Goal: Transaction & Acquisition: Purchase product/service

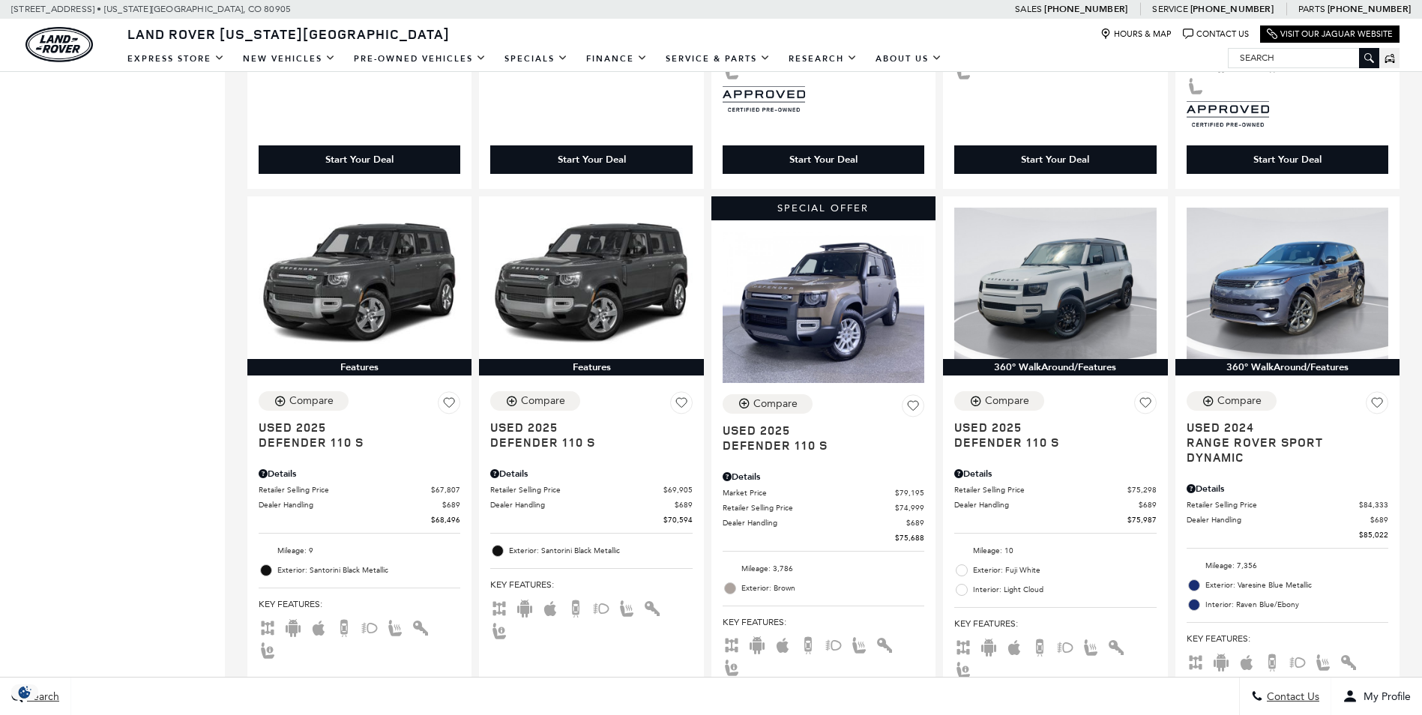
scroll to position [890, 0]
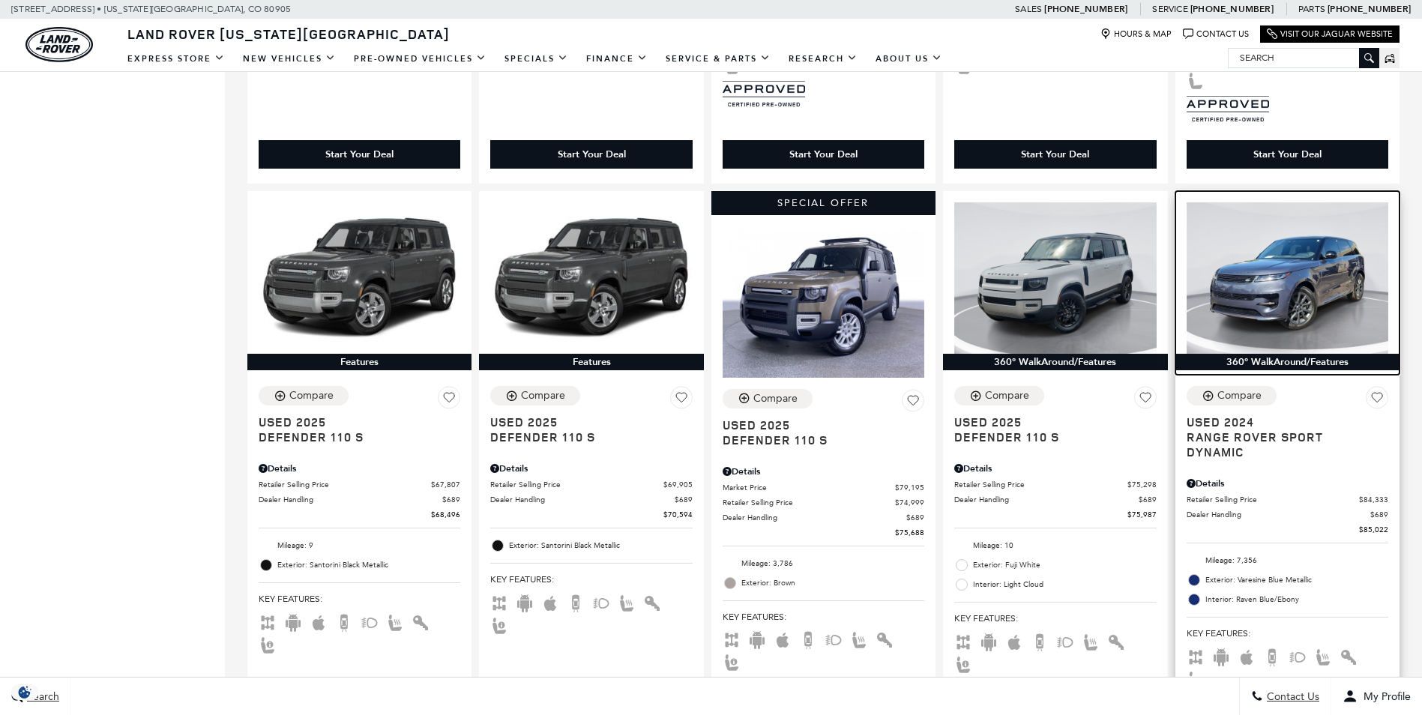
click at [1264, 288] on img at bounding box center [1288, 277] width 202 height 151
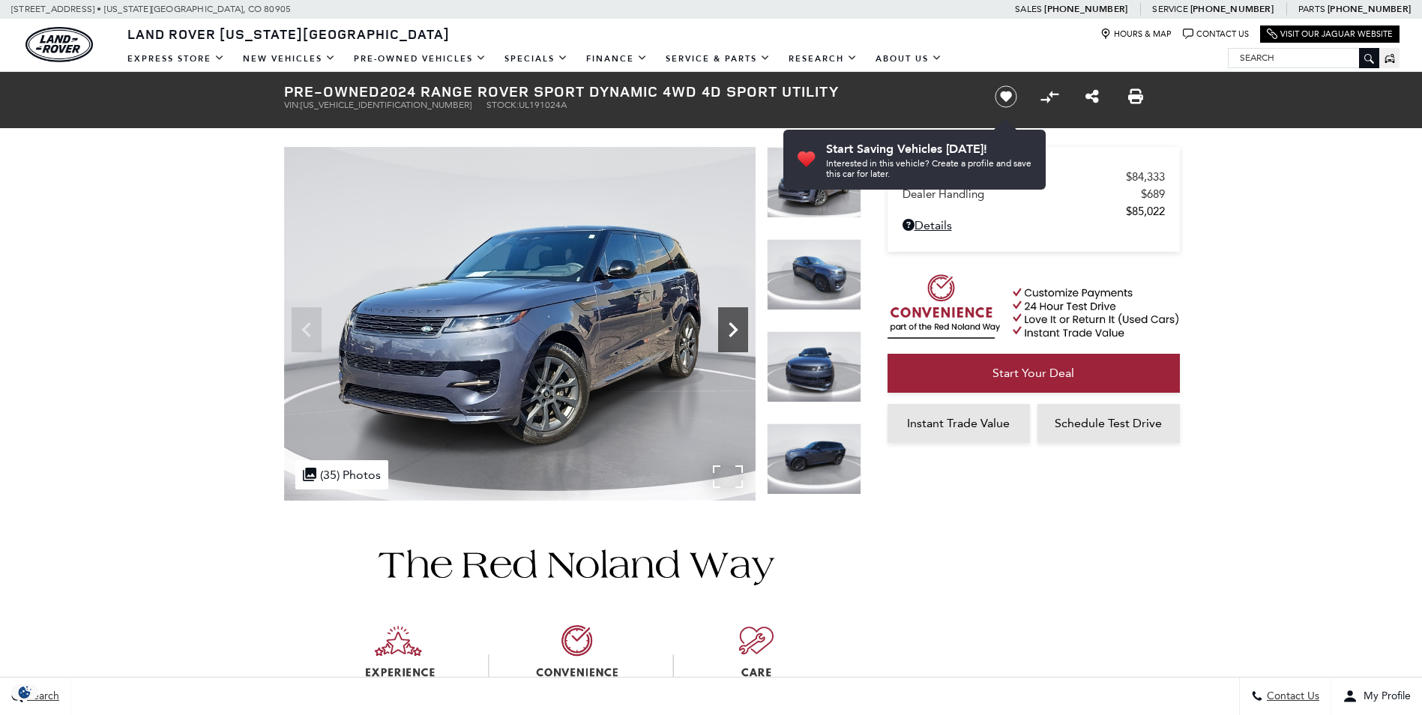
click at [729, 328] on icon "Next" at bounding box center [733, 330] width 30 height 30
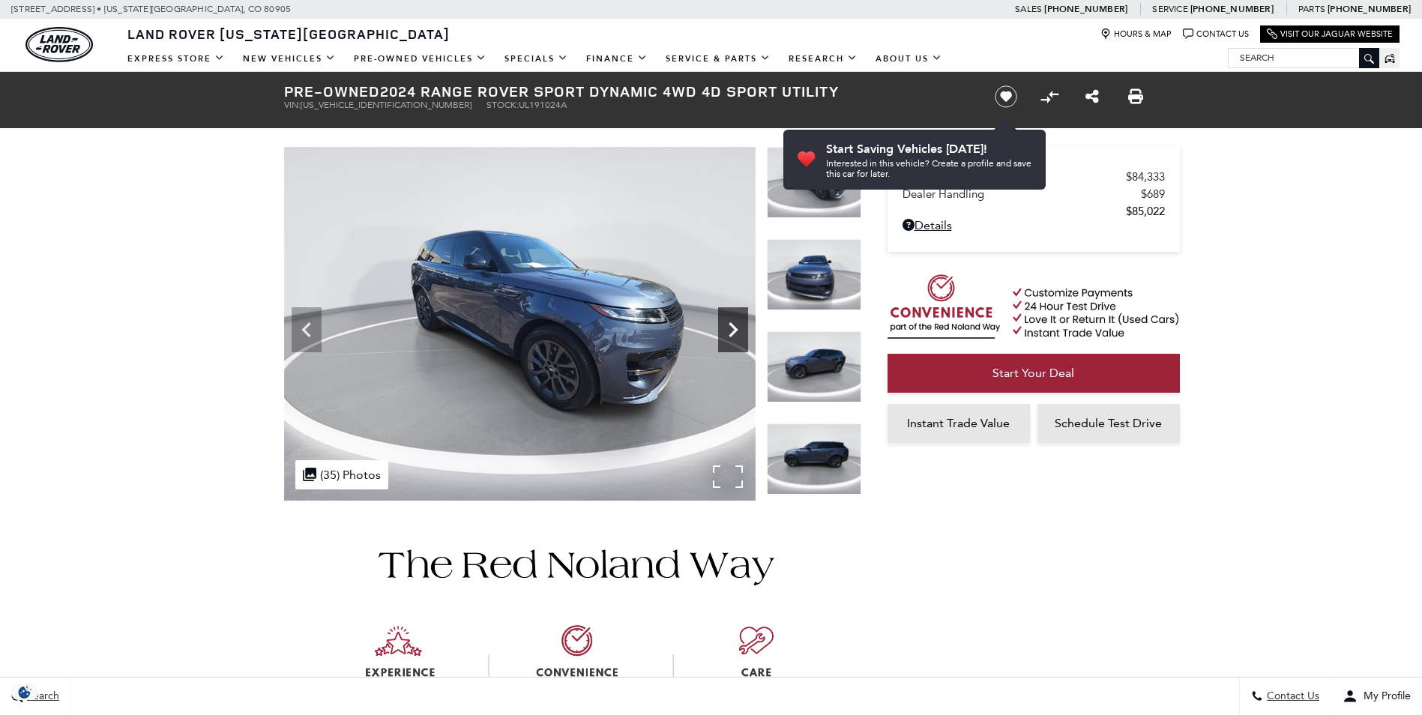
click at [729, 328] on icon "Next" at bounding box center [733, 330] width 30 height 30
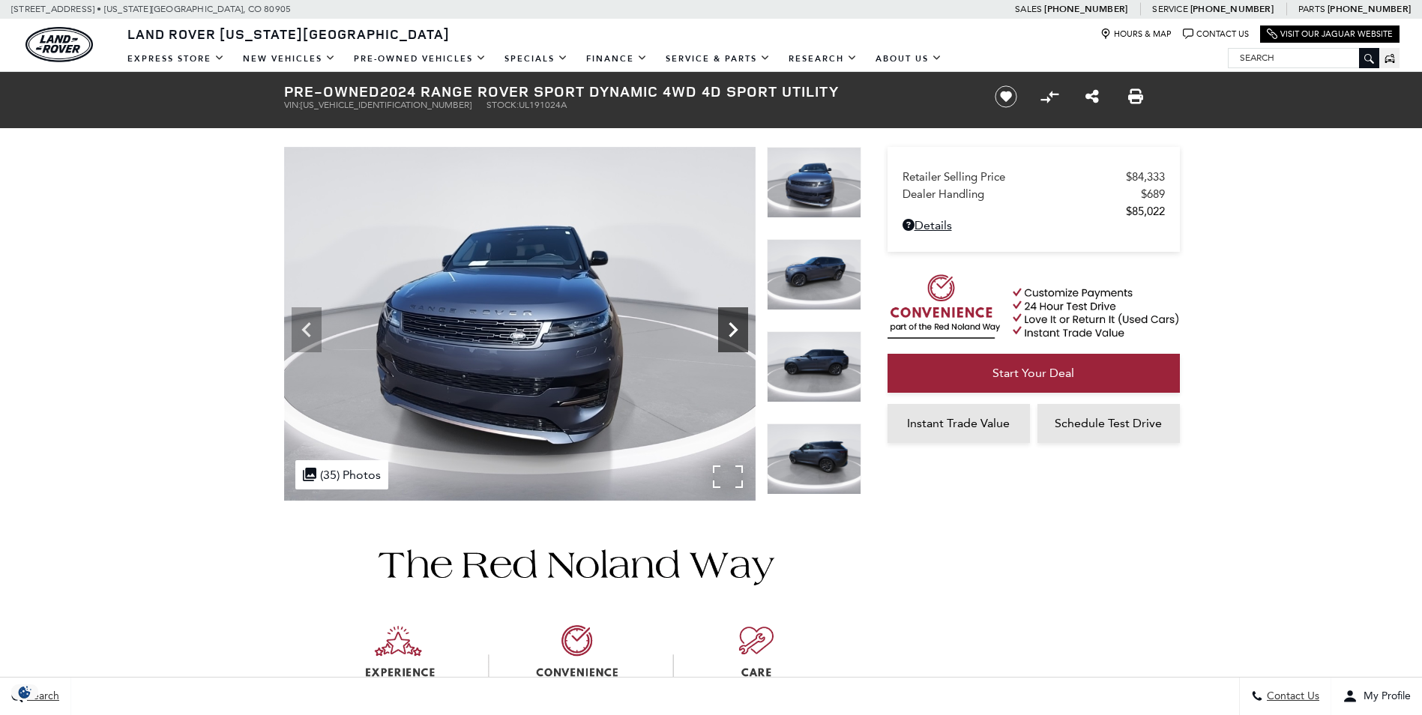
click at [729, 328] on icon "Next" at bounding box center [733, 330] width 30 height 30
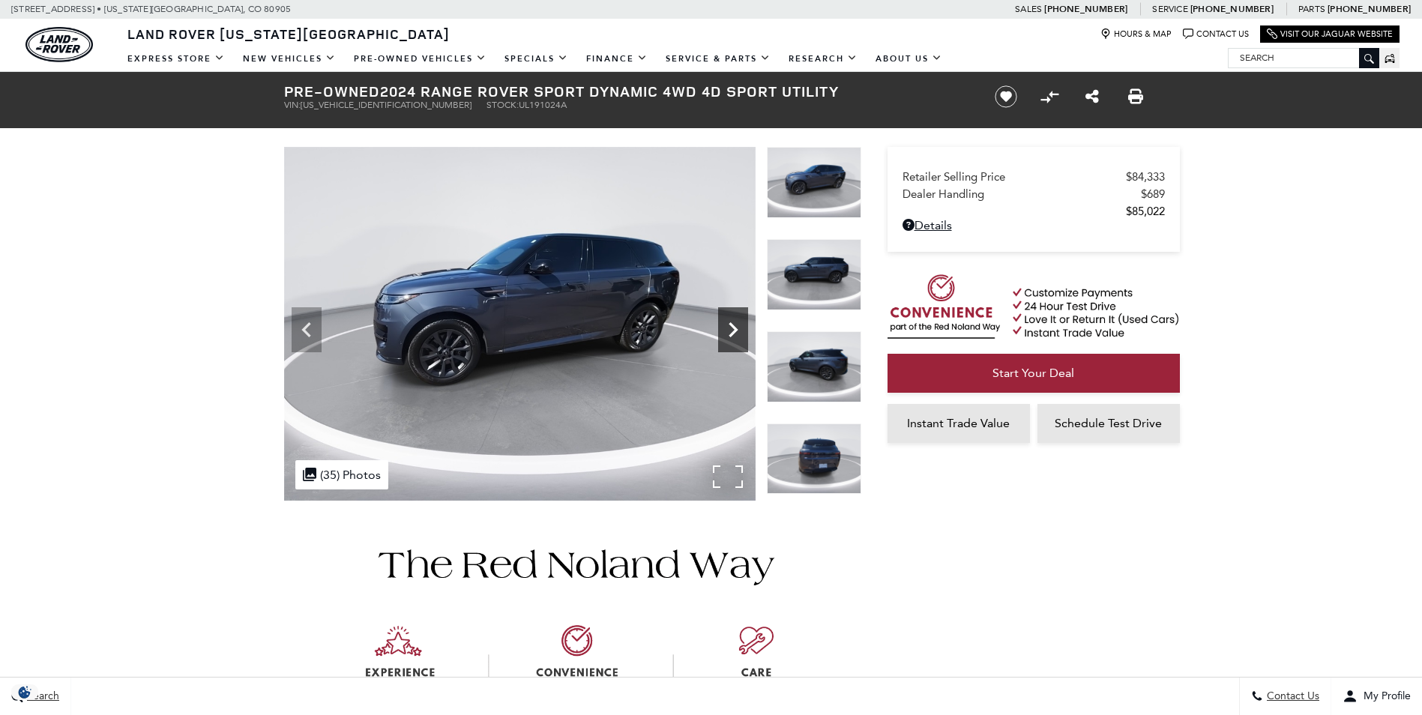
click at [729, 328] on icon "Next" at bounding box center [733, 330] width 30 height 30
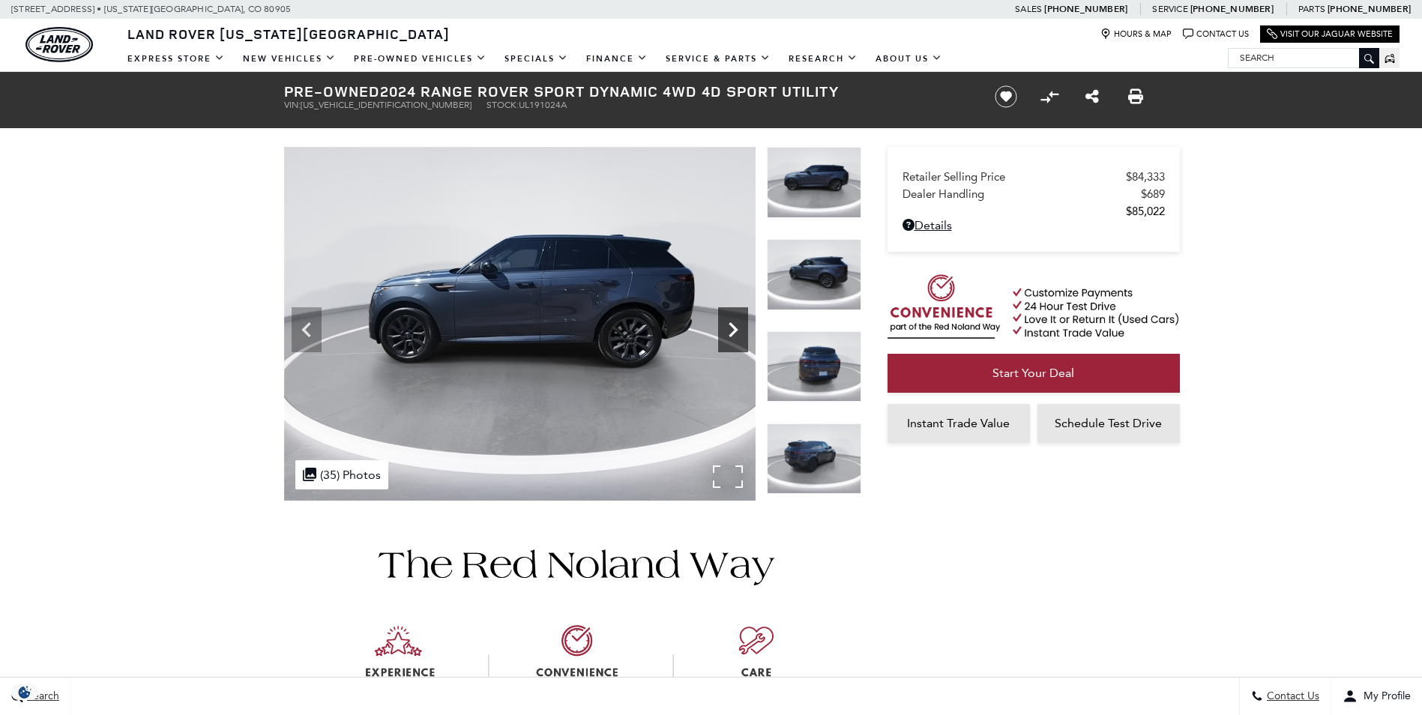
click at [729, 328] on icon "Next" at bounding box center [733, 330] width 30 height 30
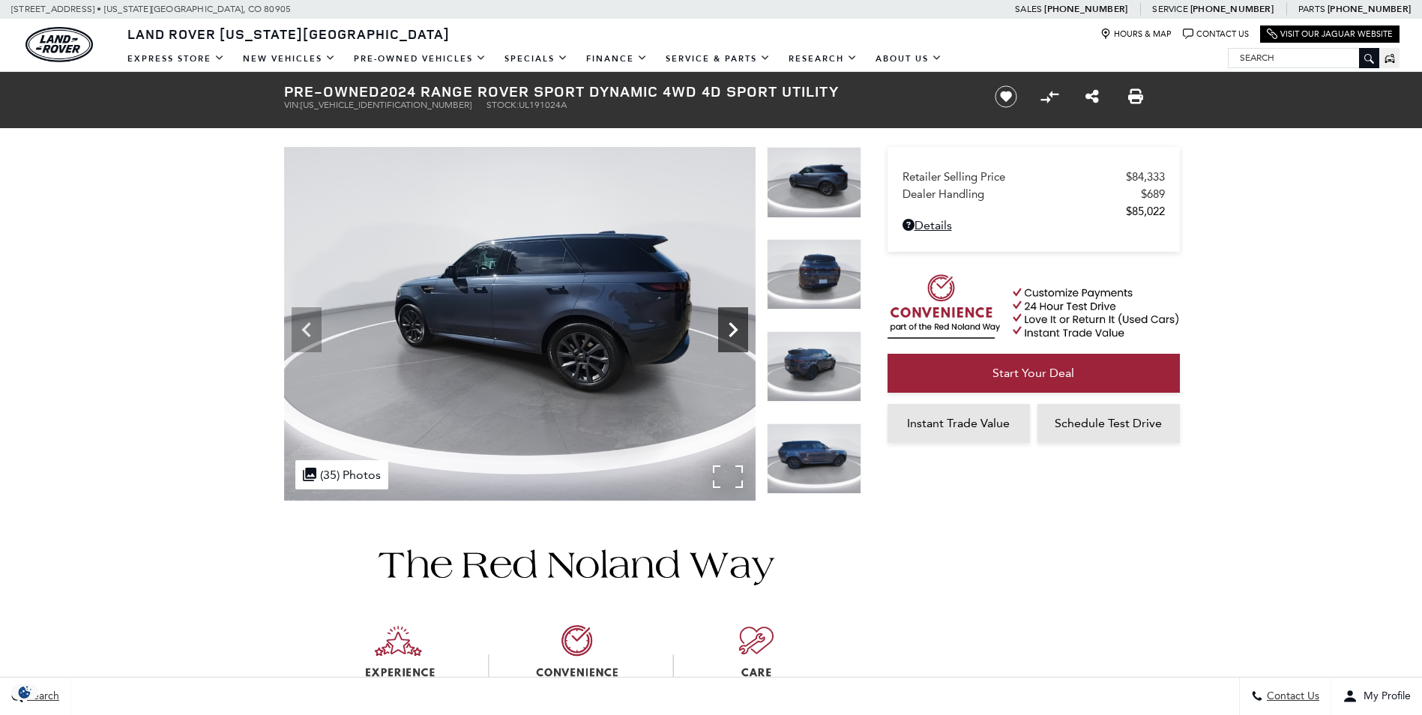
click at [729, 328] on icon "Next" at bounding box center [733, 330] width 30 height 30
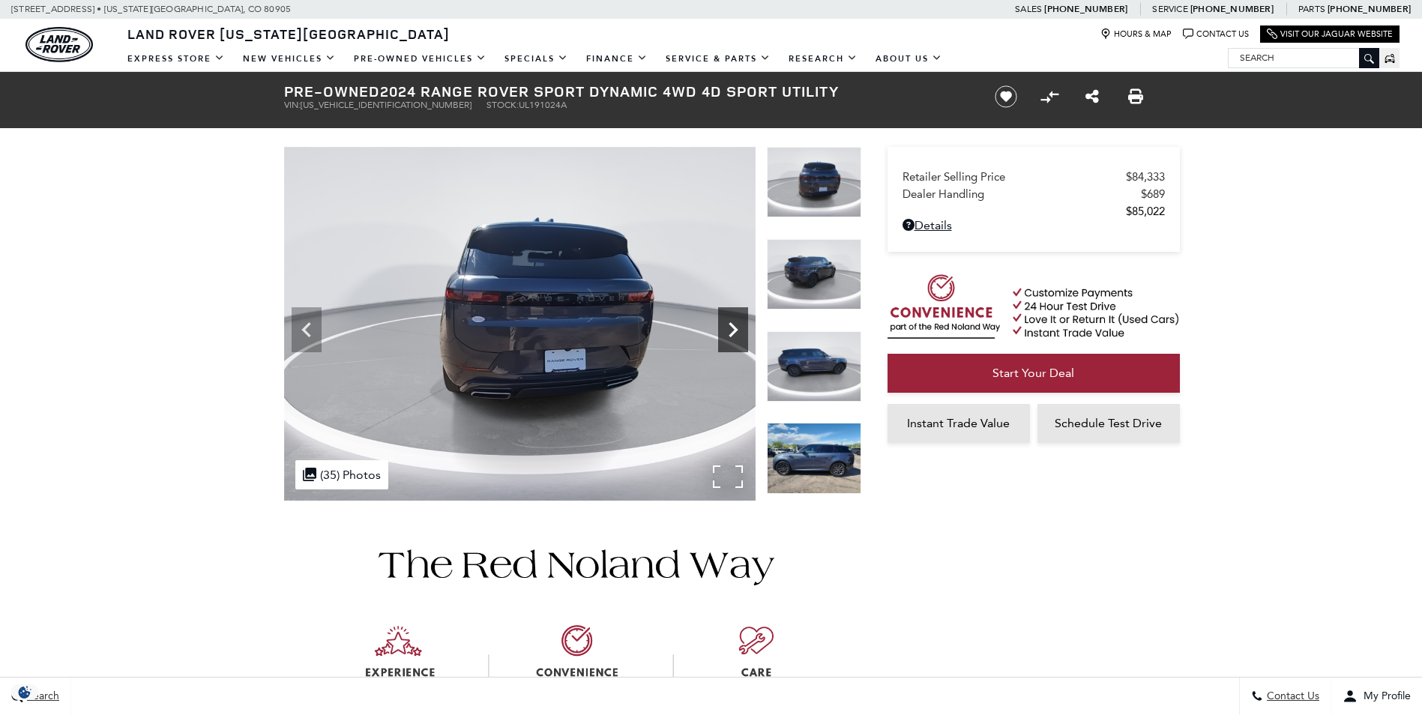
click at [729, 328] on icon "Next" at bounding box center [733, 330] width 30 height 30
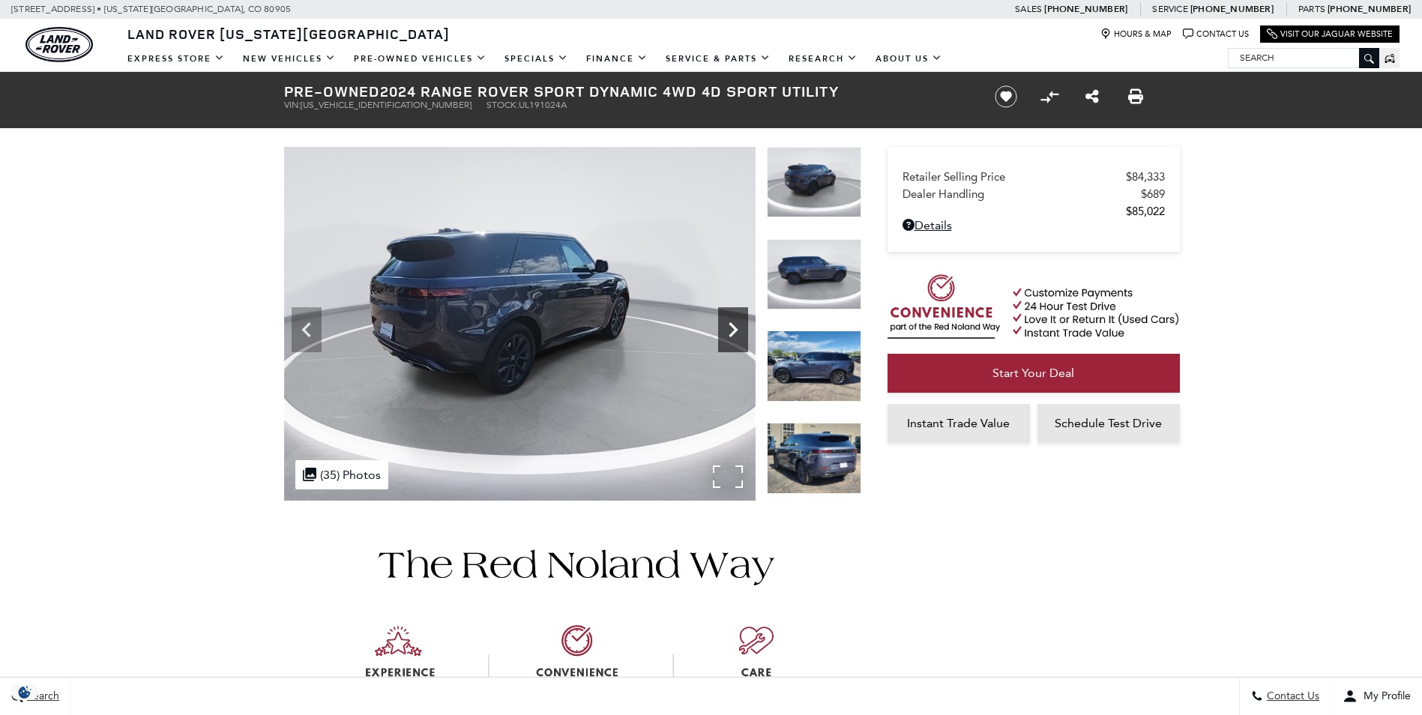
click at [729, 328] on icon "Next" at bounding box center [733, 330] width 30 height 30
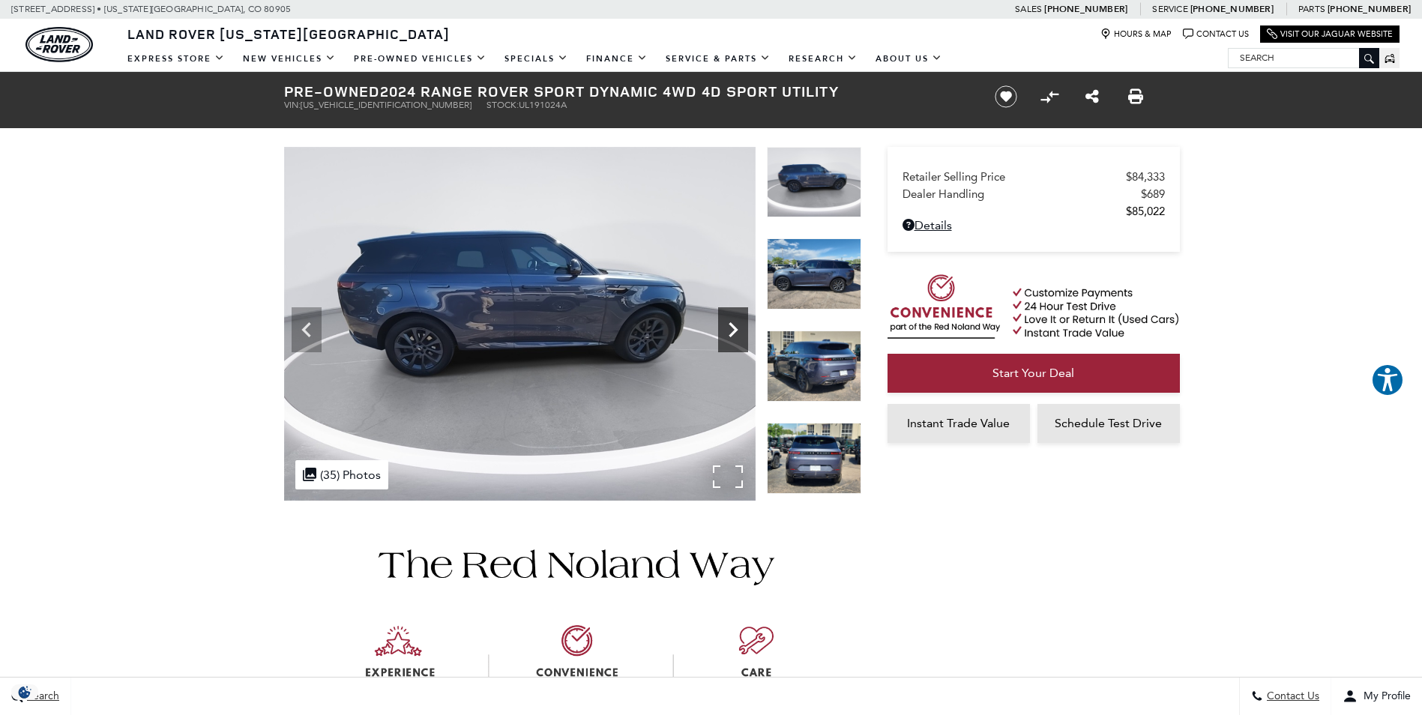
click at [729, 328] on icon "Next" at bounding box center [733, 330] width 30 height 30
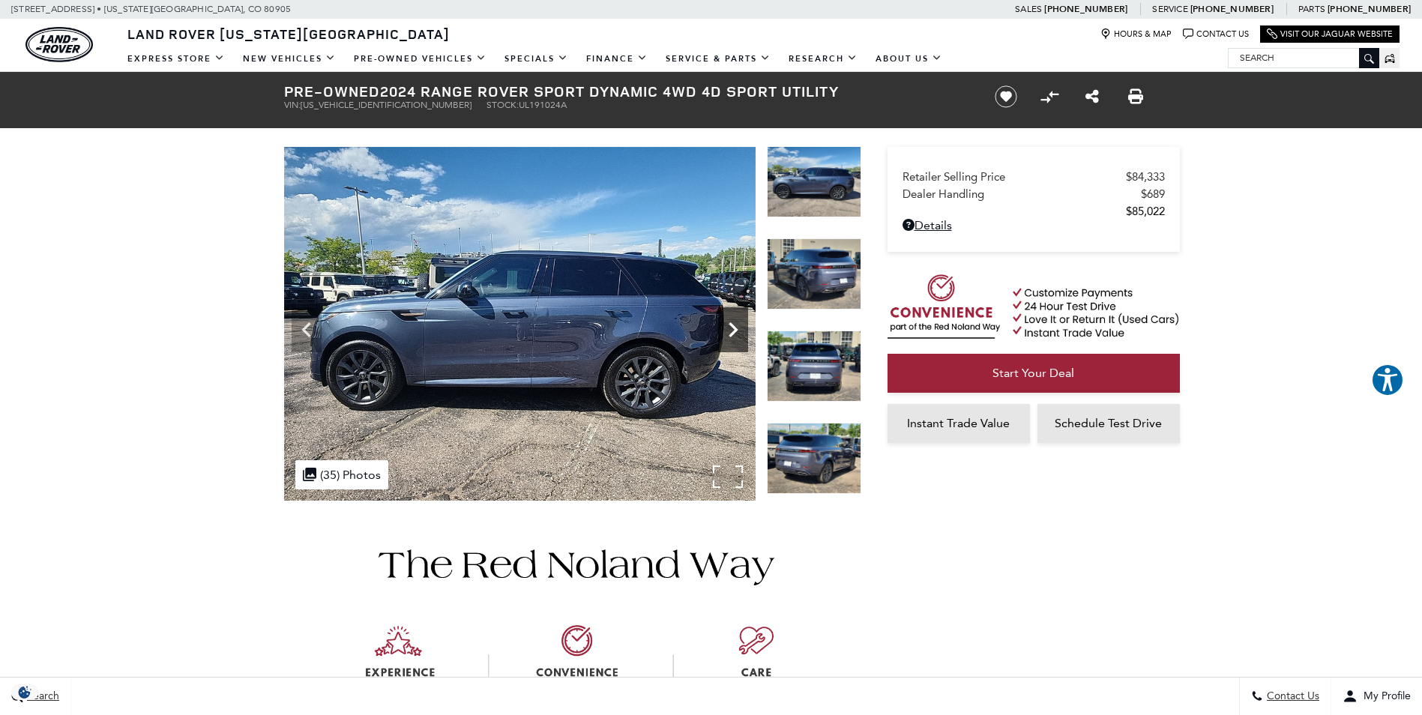
click at [729, 328] on icon "Next" at bounding box center [733, 330] width 30 height 30
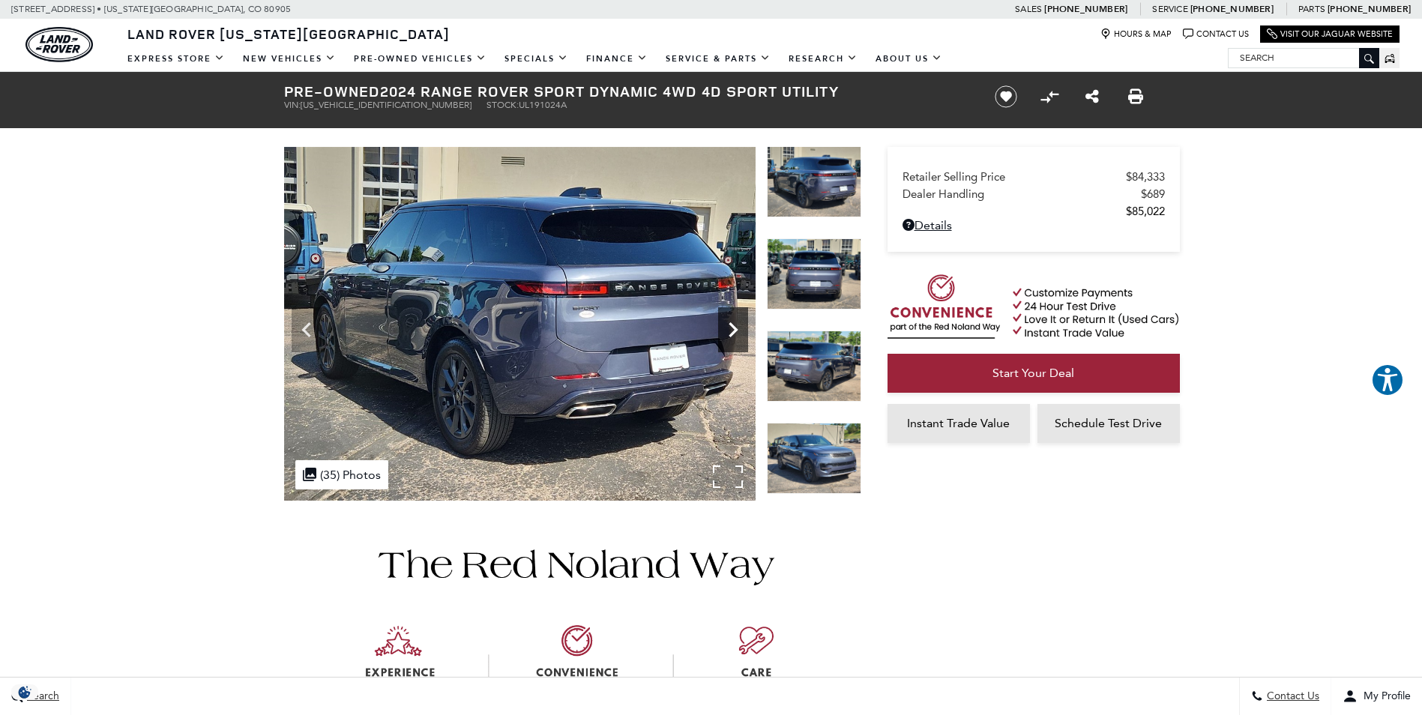
click at [729, 328] on icon "Next" at bounding box center [733, 330] width 30 height 30
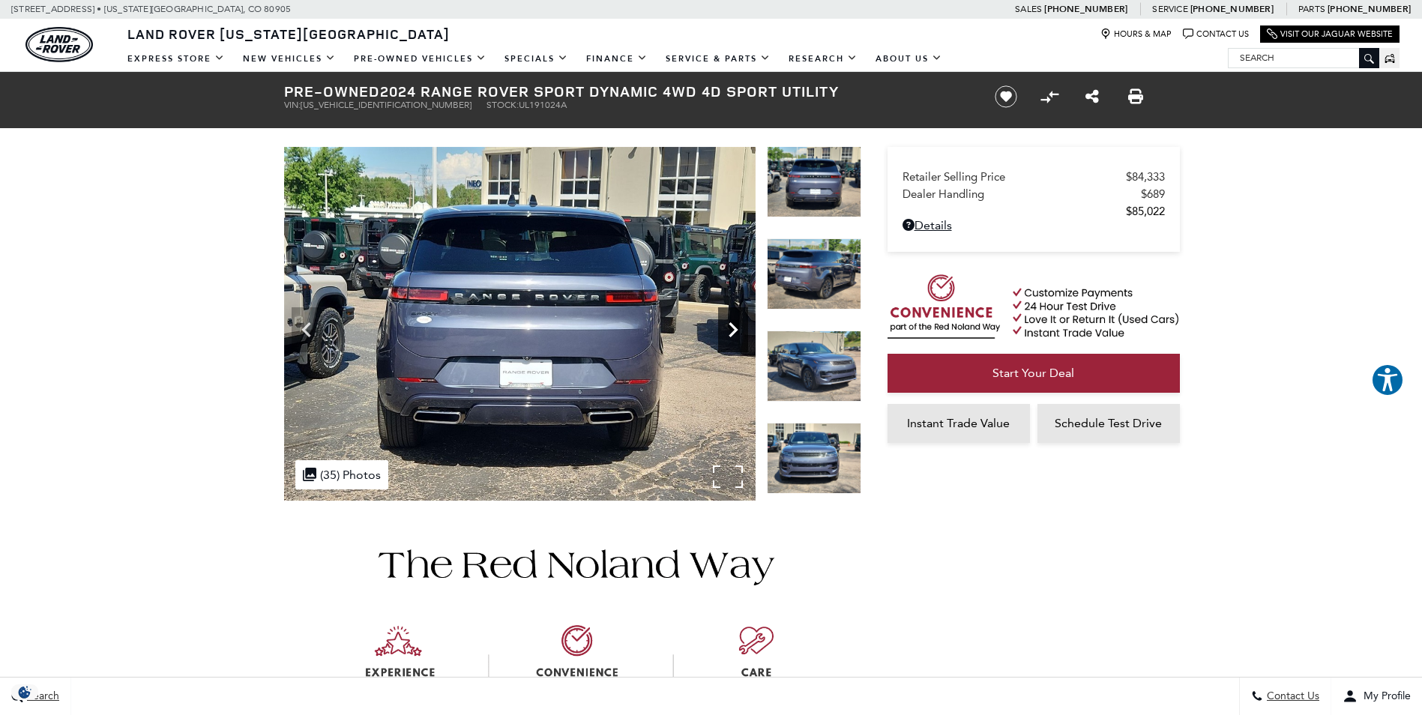
click at [737, 332] on icon "Next" at bounding box center [733, 330] width 30 height 30
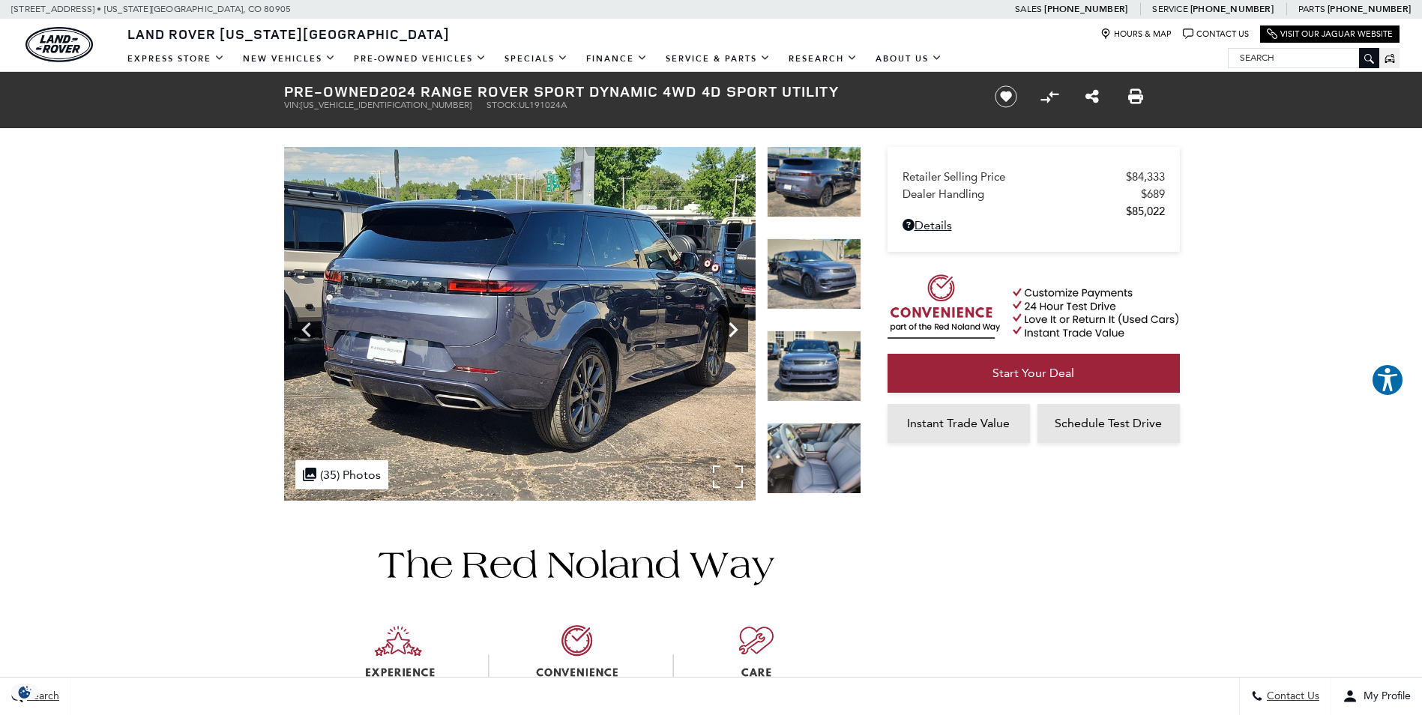
click at [737, 332] on icon "Next" at bounding box center [733, 330] width 30 height 30
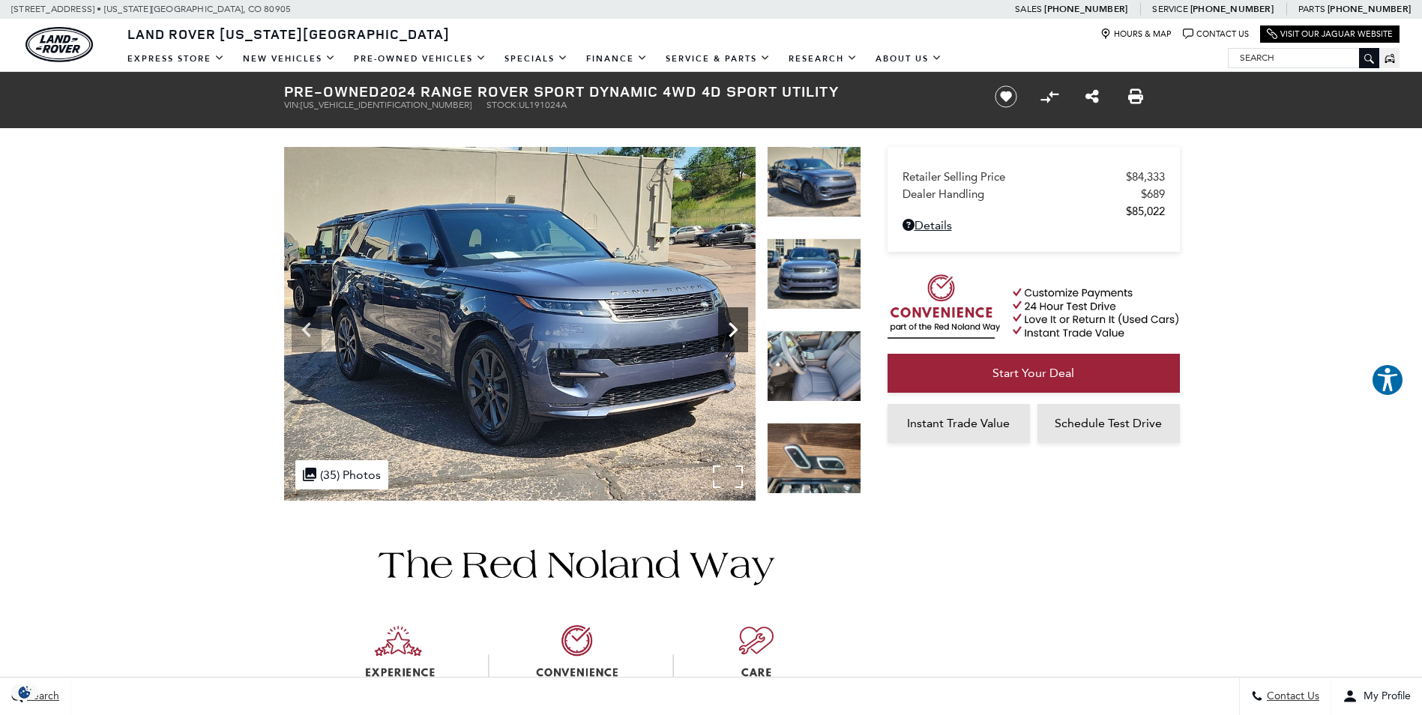
click at [737, 332] on icon "Next" at bounding box center [733, 330] width 30 height 30
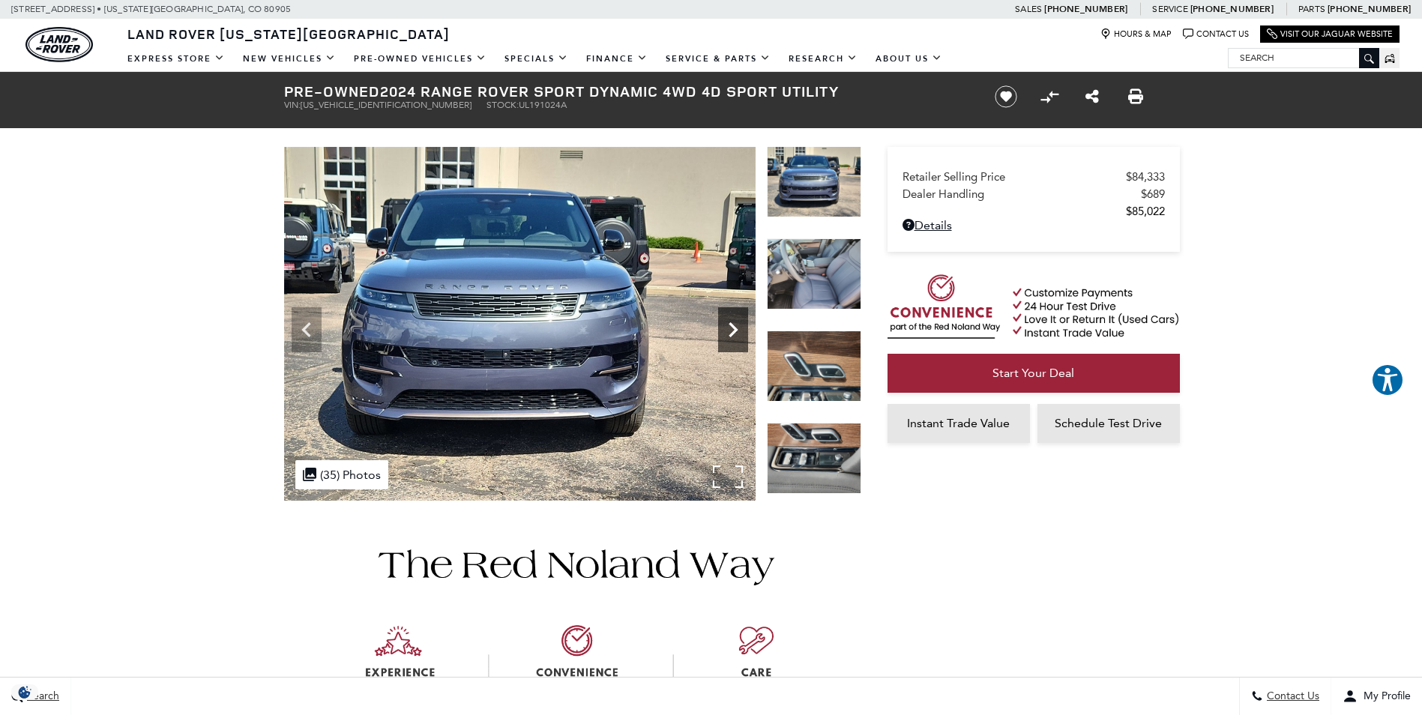
click at [737, 332] on icon "Next" at bounding box center [733, 330] width 30 height 30
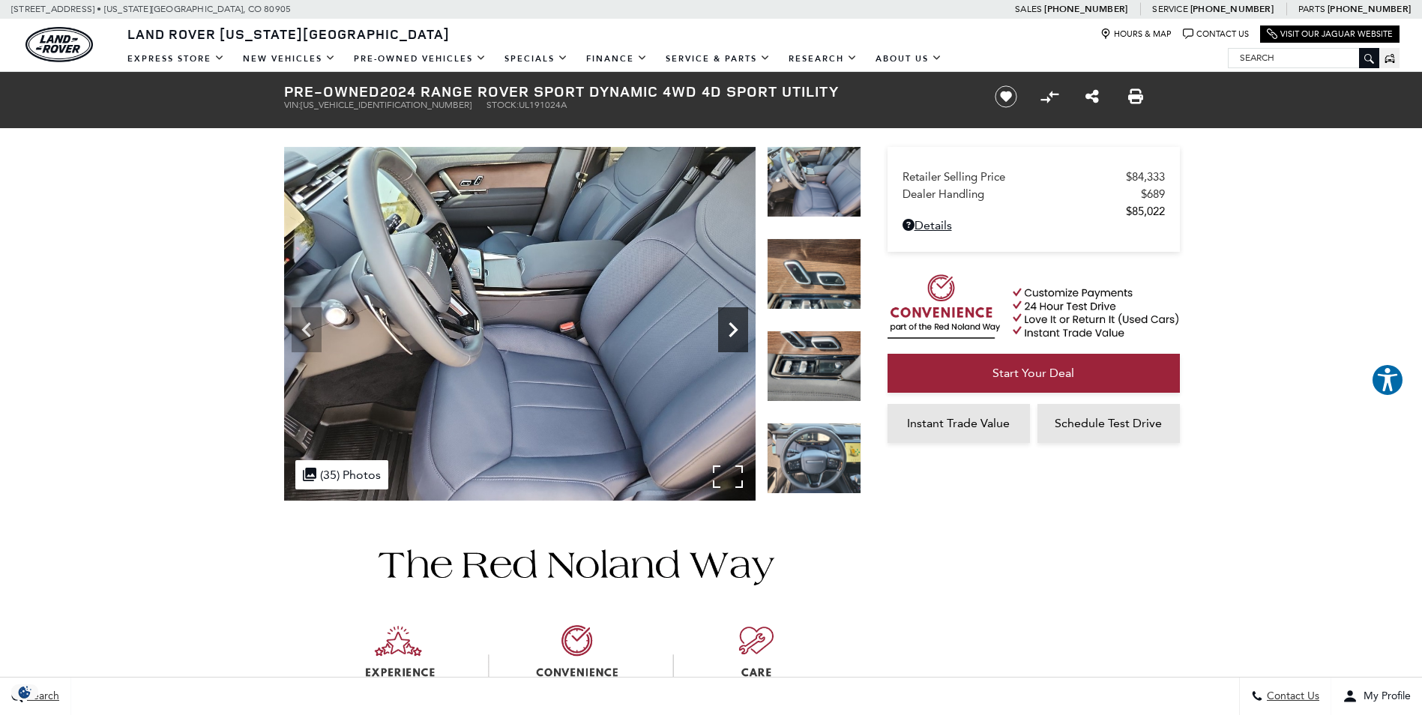
click at [735, 330] on icon "Next" at bounding box center [733, 329] width 9 height 15
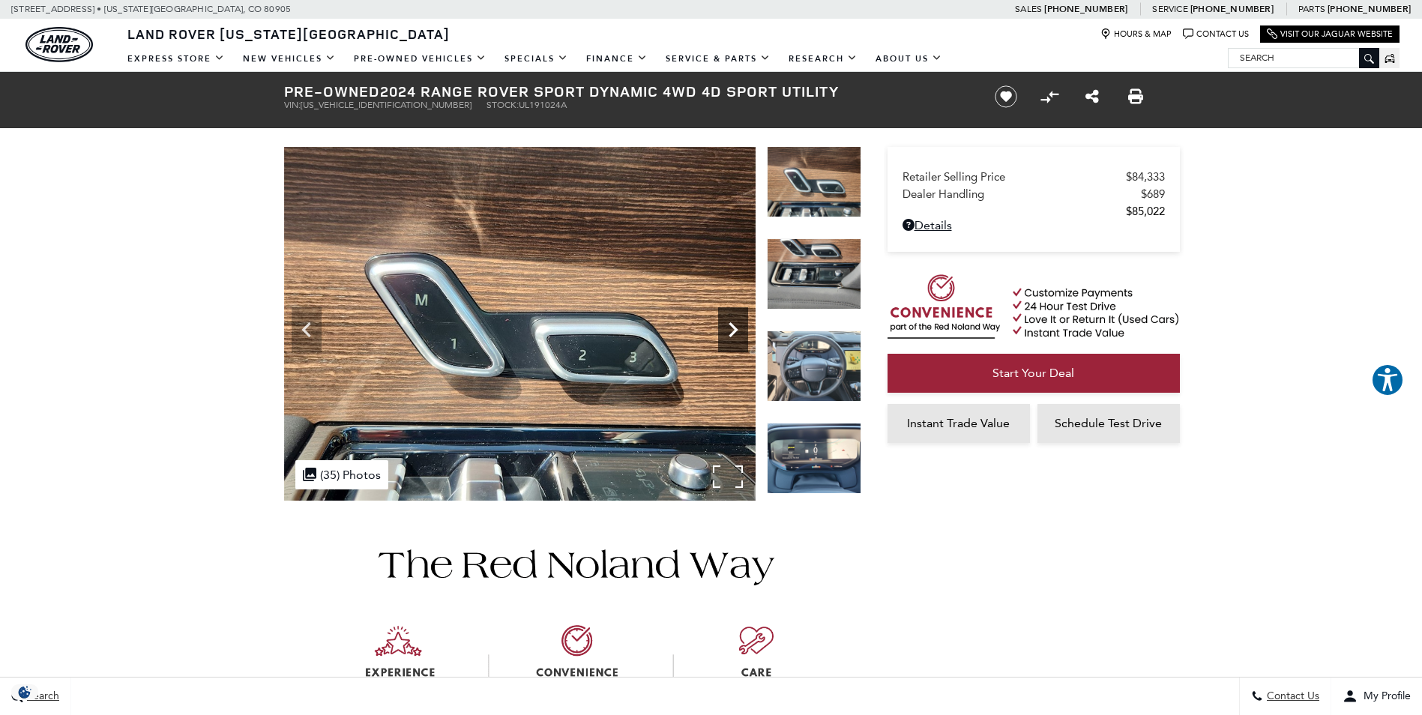
click at [735, 330] on icon "Next" at bounding box center [733, 329] width 9 height 15
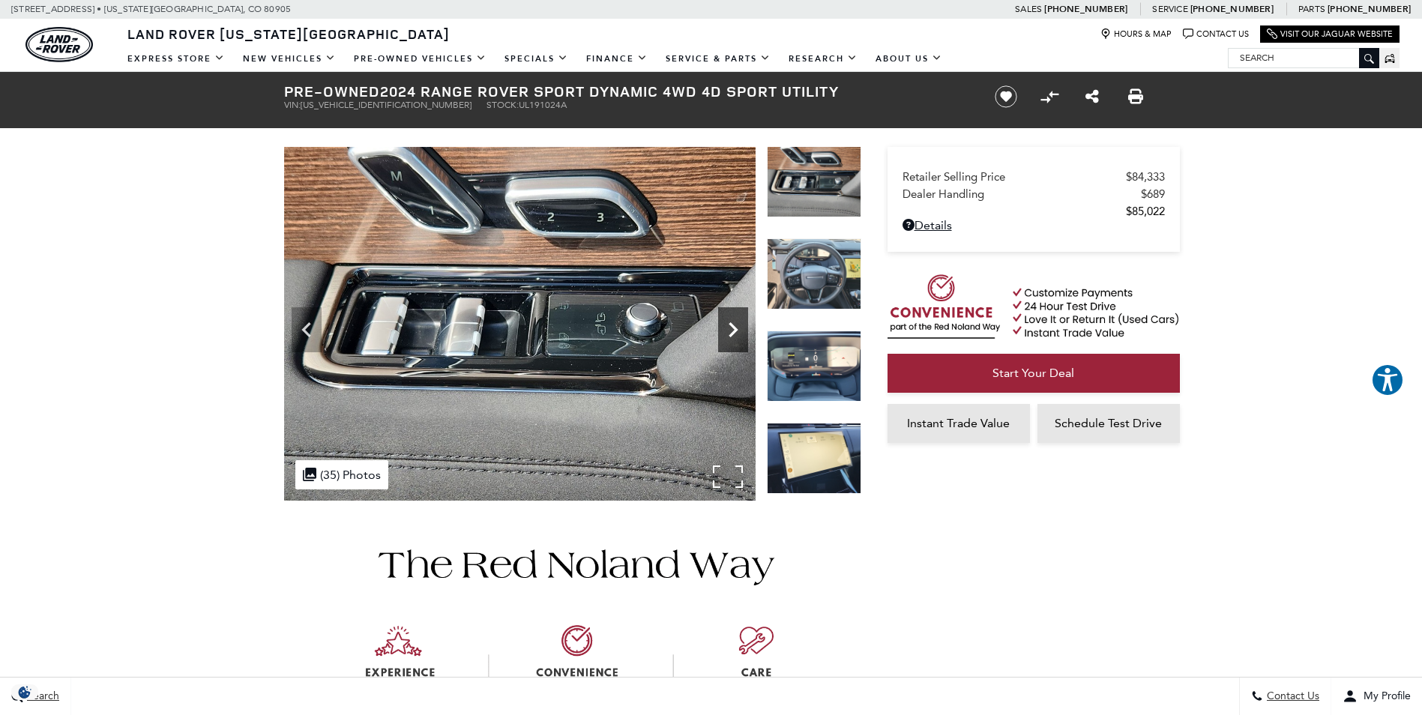
click at [735, 330] on icon "Next" at bounding box center [733, 329] width 9 height 15
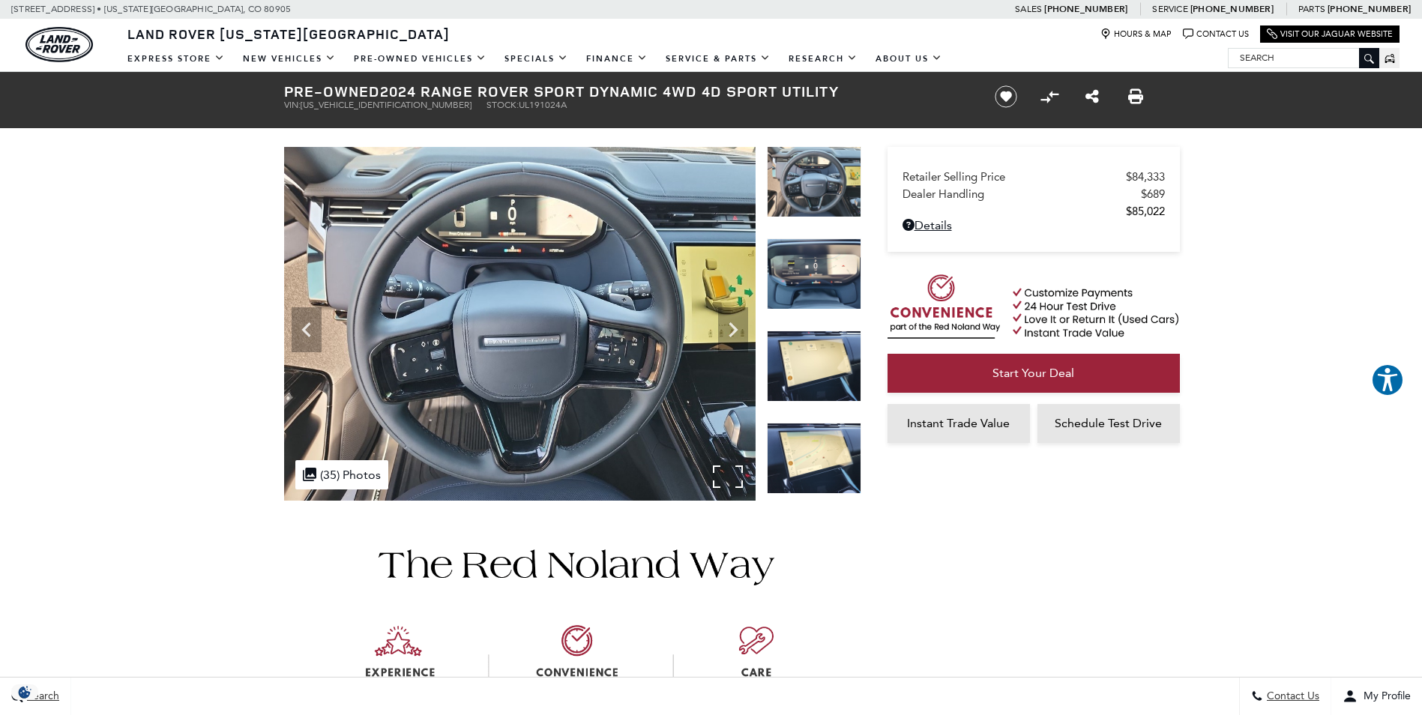
click at [728, 474] on img at bounding box center [519, 324] width 471 height 354
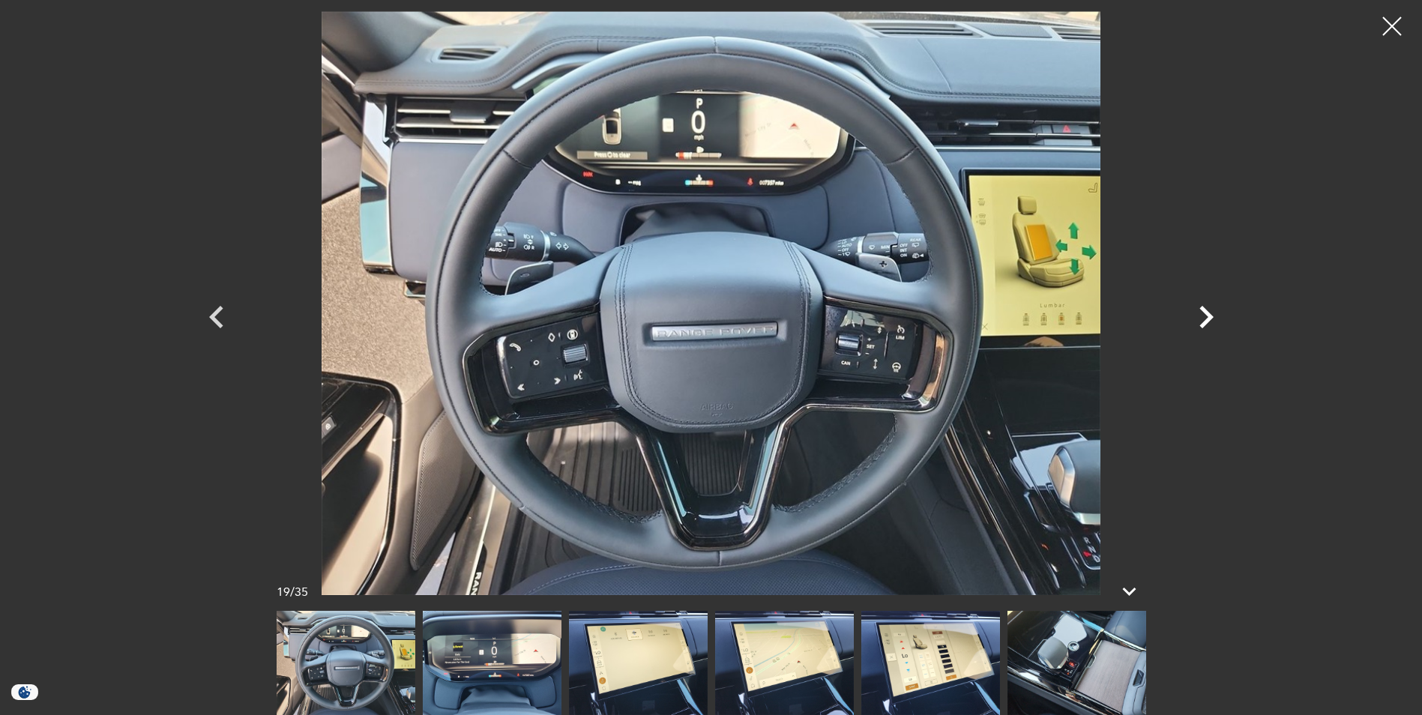
click at [1208, 316] on icon "Next" at bounding box center [1206, 317] width 14 height 22
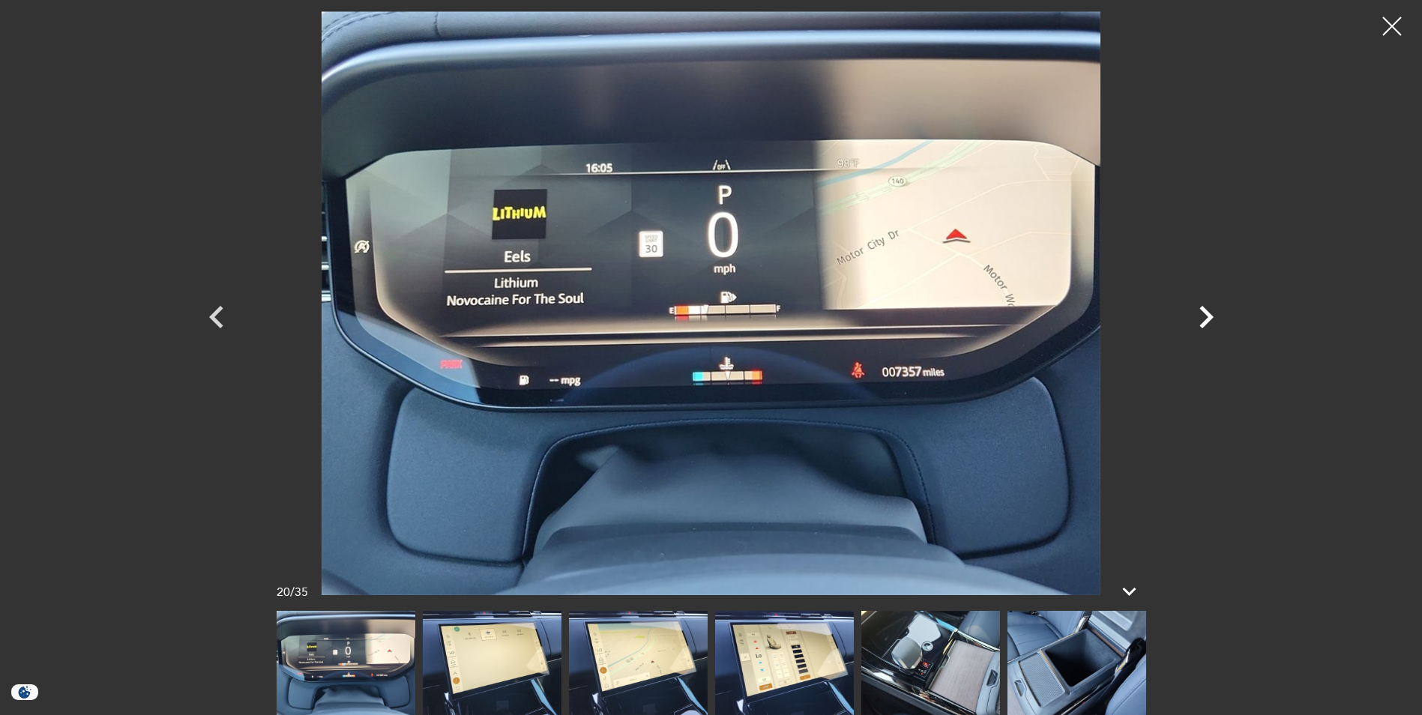
click at [1208, 316] on icon "Next" at bounding box center [1206, 317] width 14 height 22
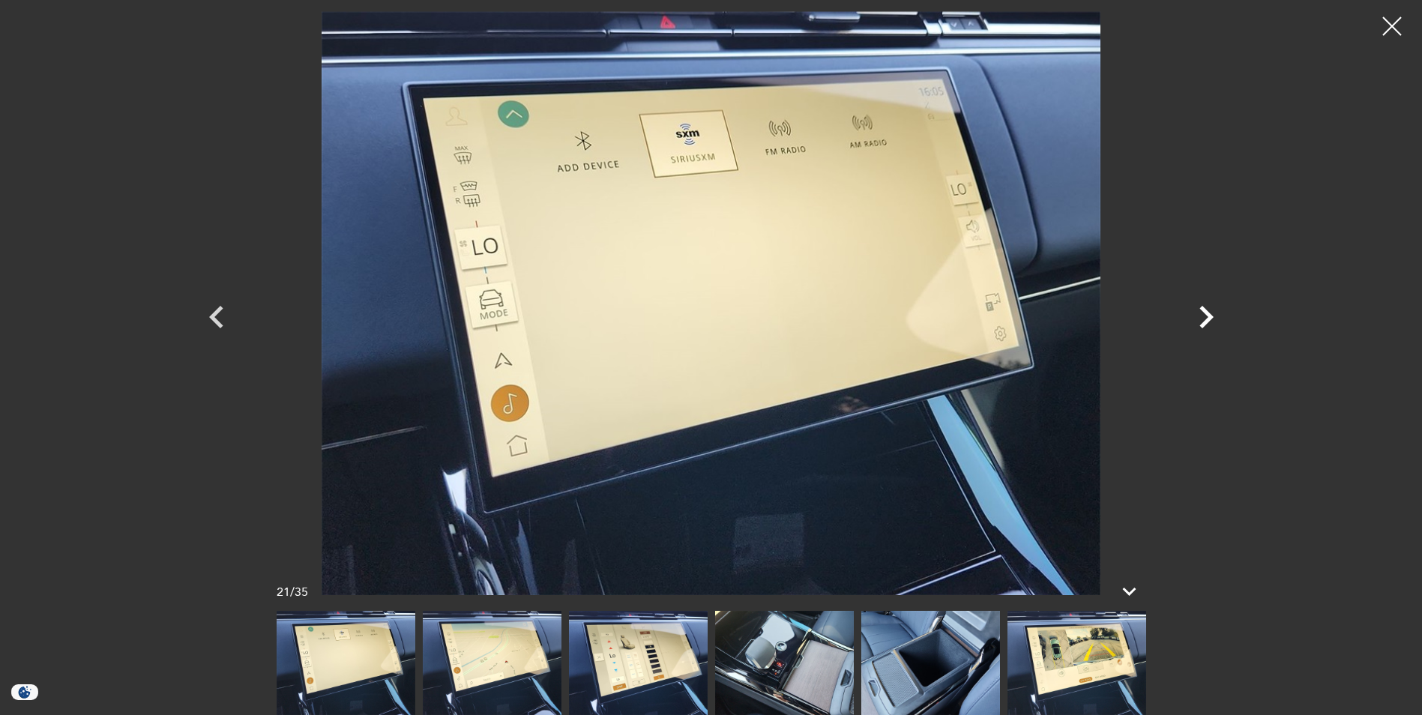
click at [1208, 316] on icon "Next" at bounding box center [1206, 317] width 14 height 22
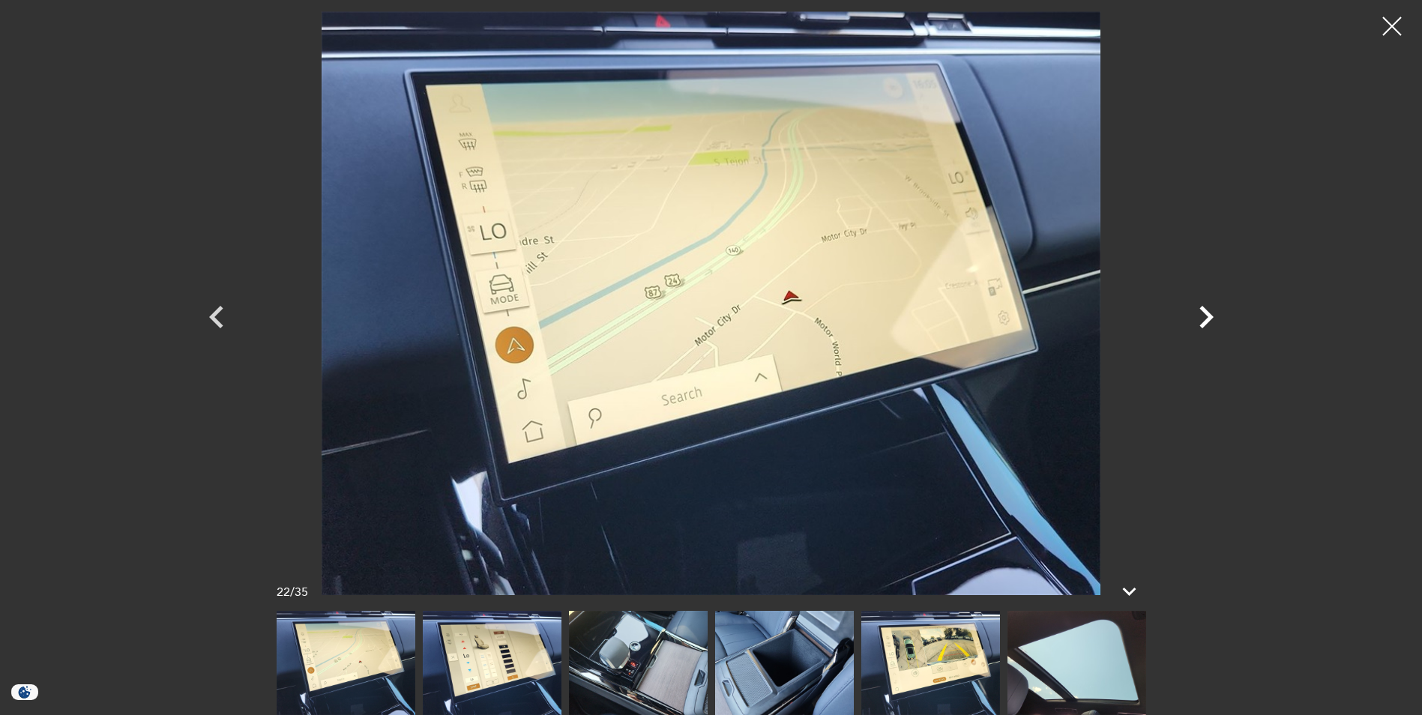
click at [1208, 316] on icon "Next" at bounding box center [1206, 317] width 14 height 22
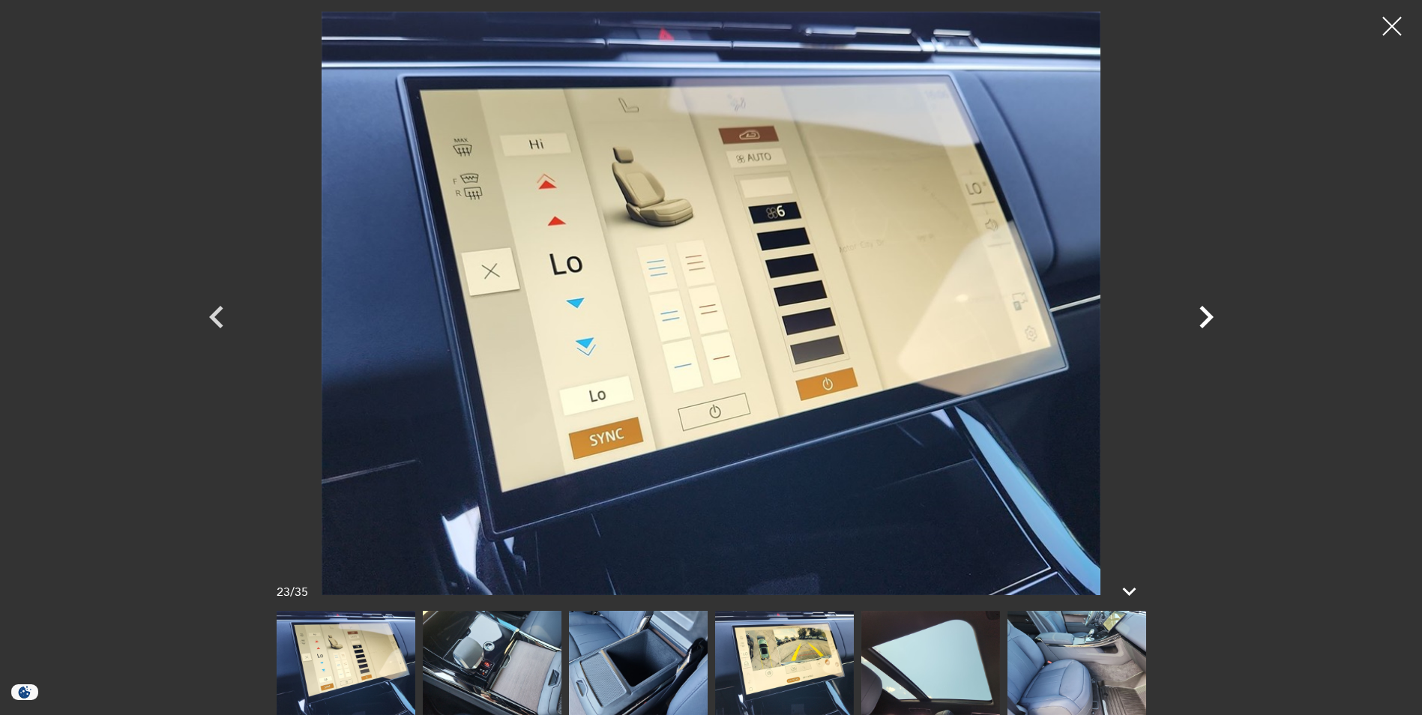
click at [1208, 316] on icon "Next" at bounding box center [1206, 317] width 14 height 22
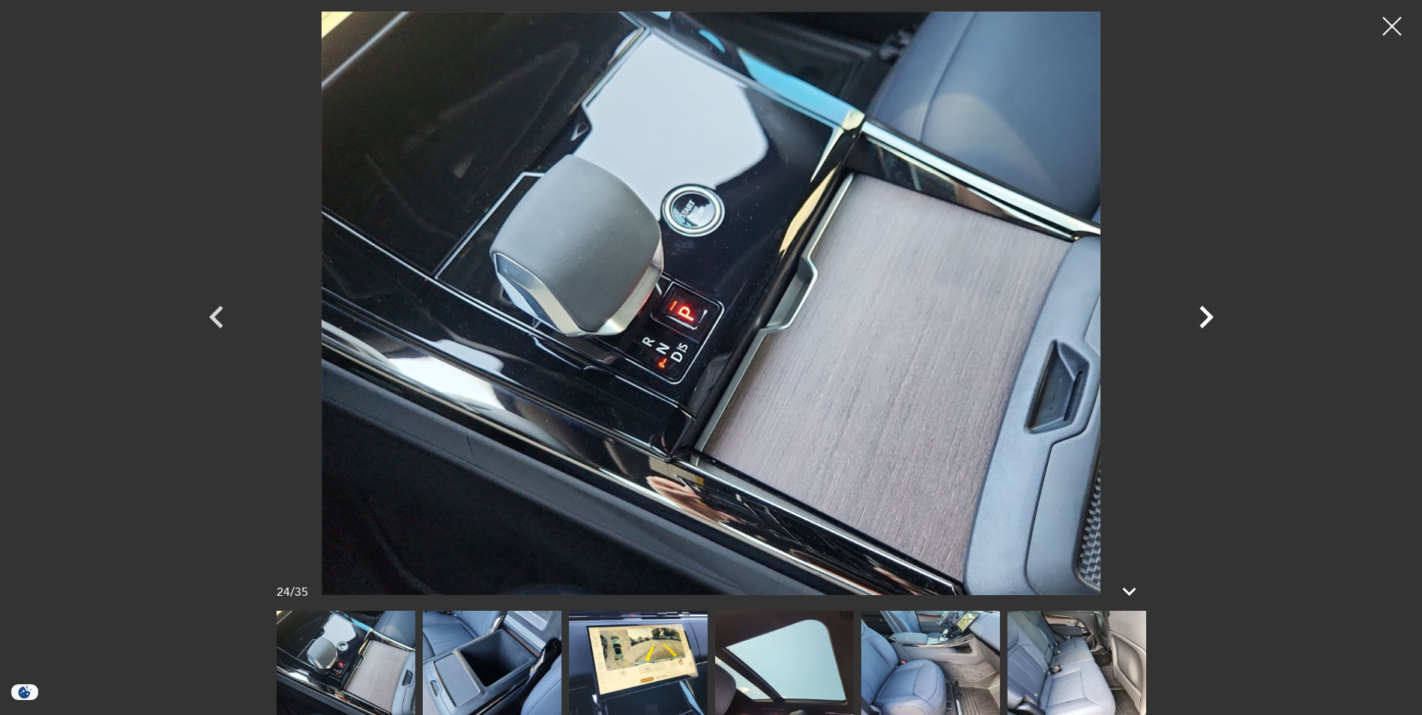
click at [1208, 319] on icon "Next" at bounding box center [1206, 317] width 14 height 22
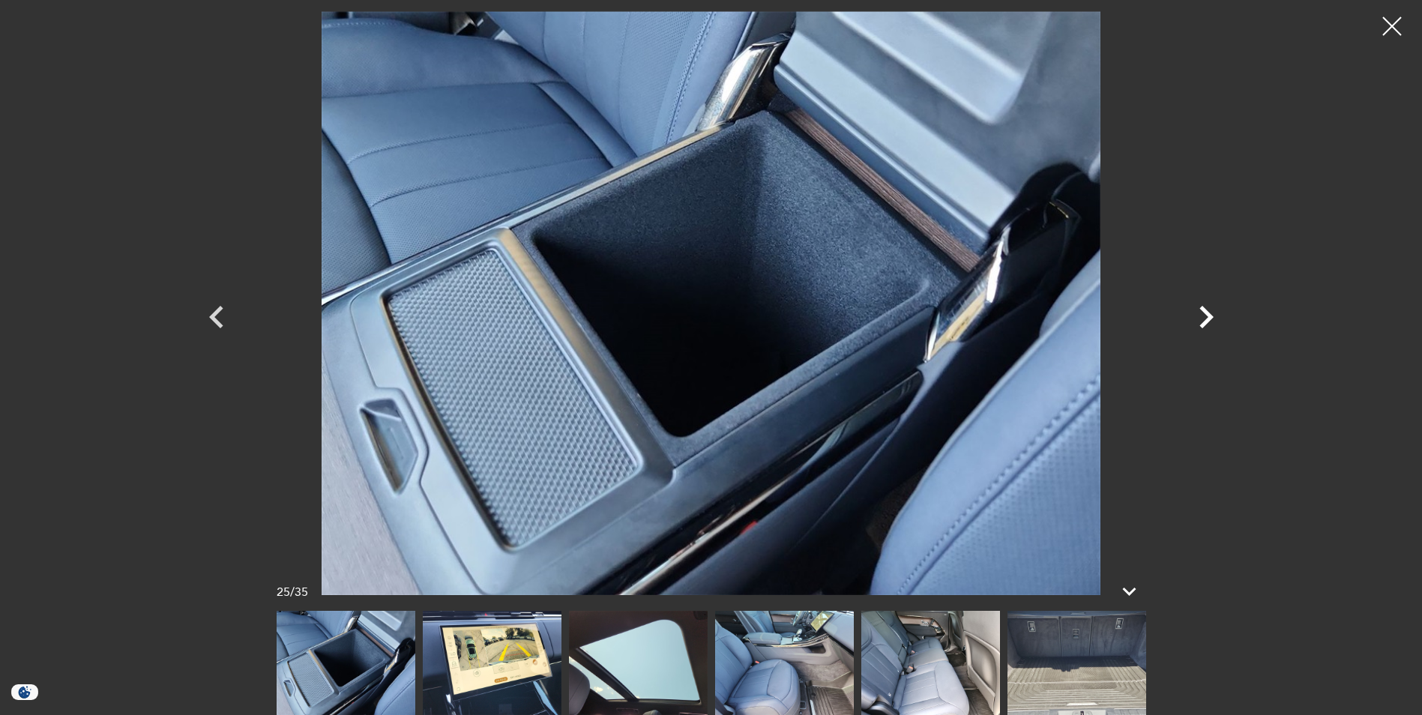
click at [1208, 319] on icon "Next" at bounding box center [1206, 317] width 14 height 22
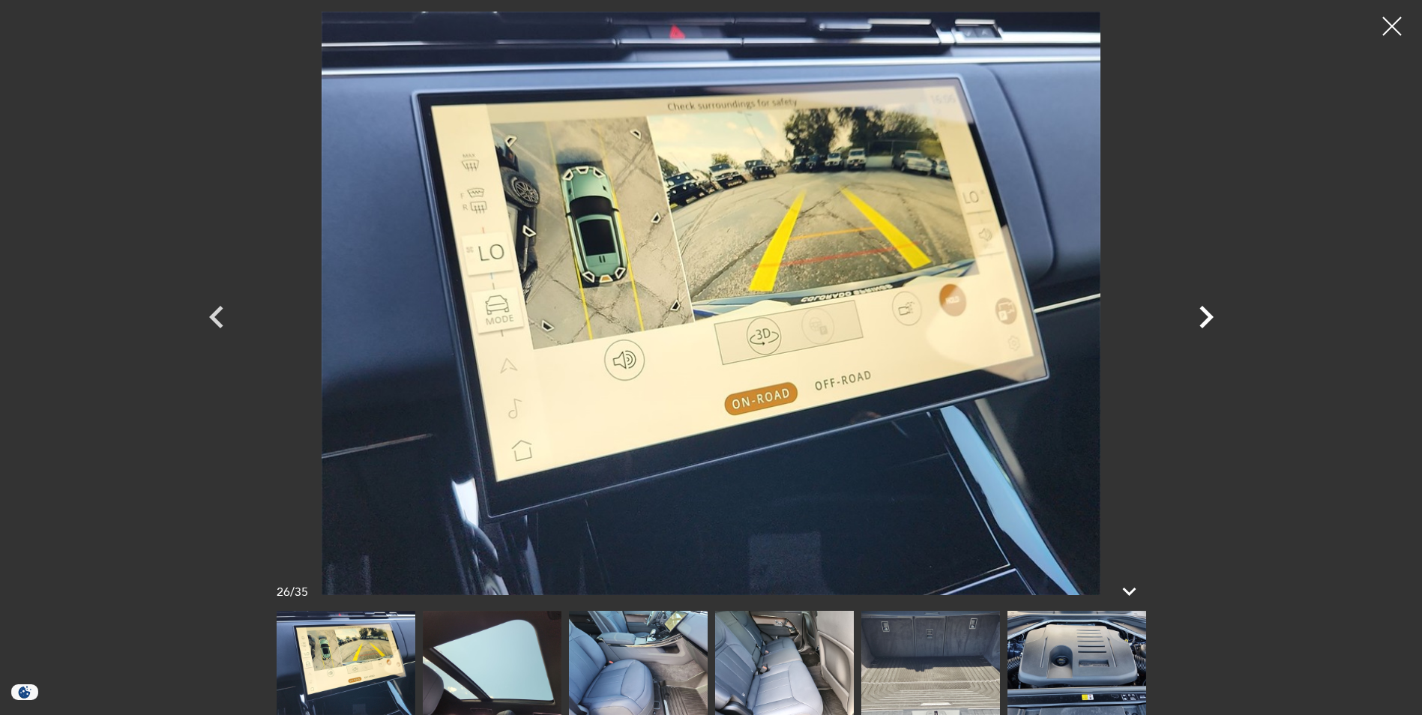
click at [1208, 319] on icon "Next" at bounding box center [1206, 317] width 14 height 22
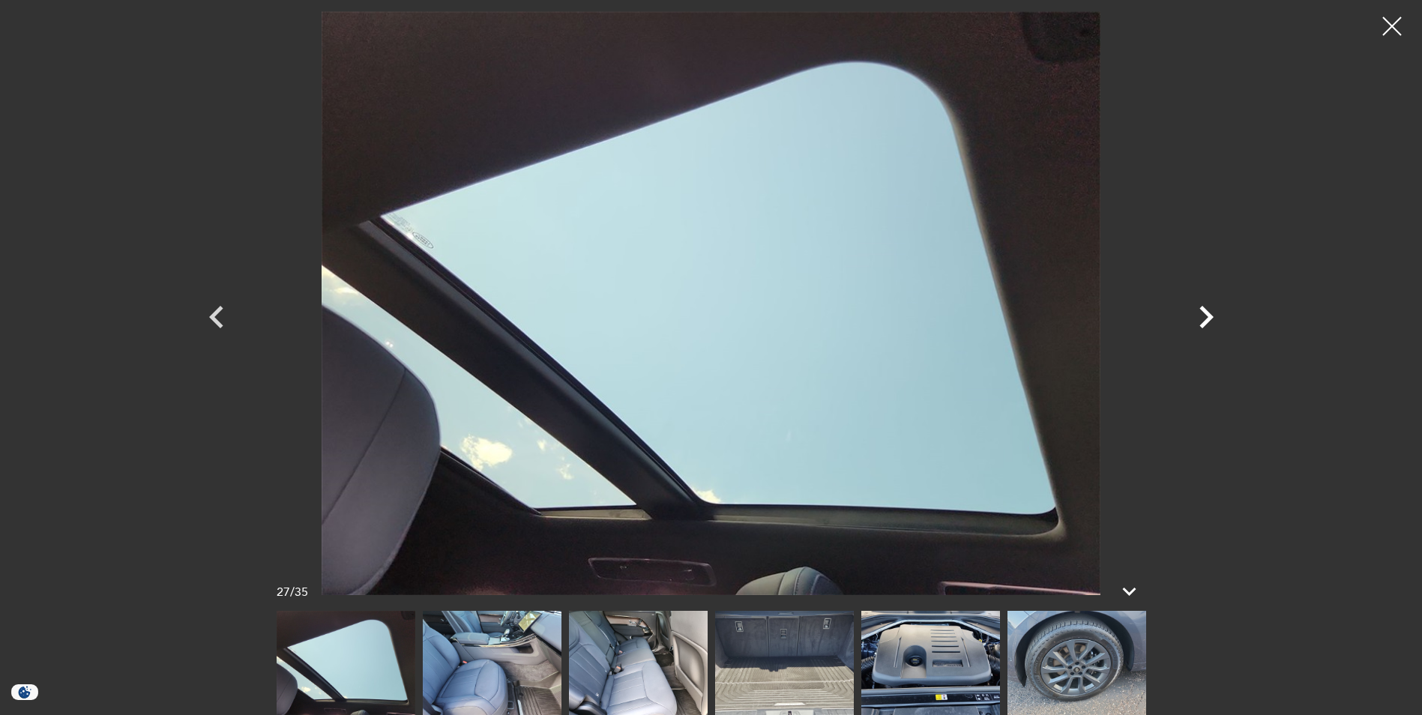
click at [1208, 319] on icon "Next" at bounding box center [1206, 317] width 14 height 22
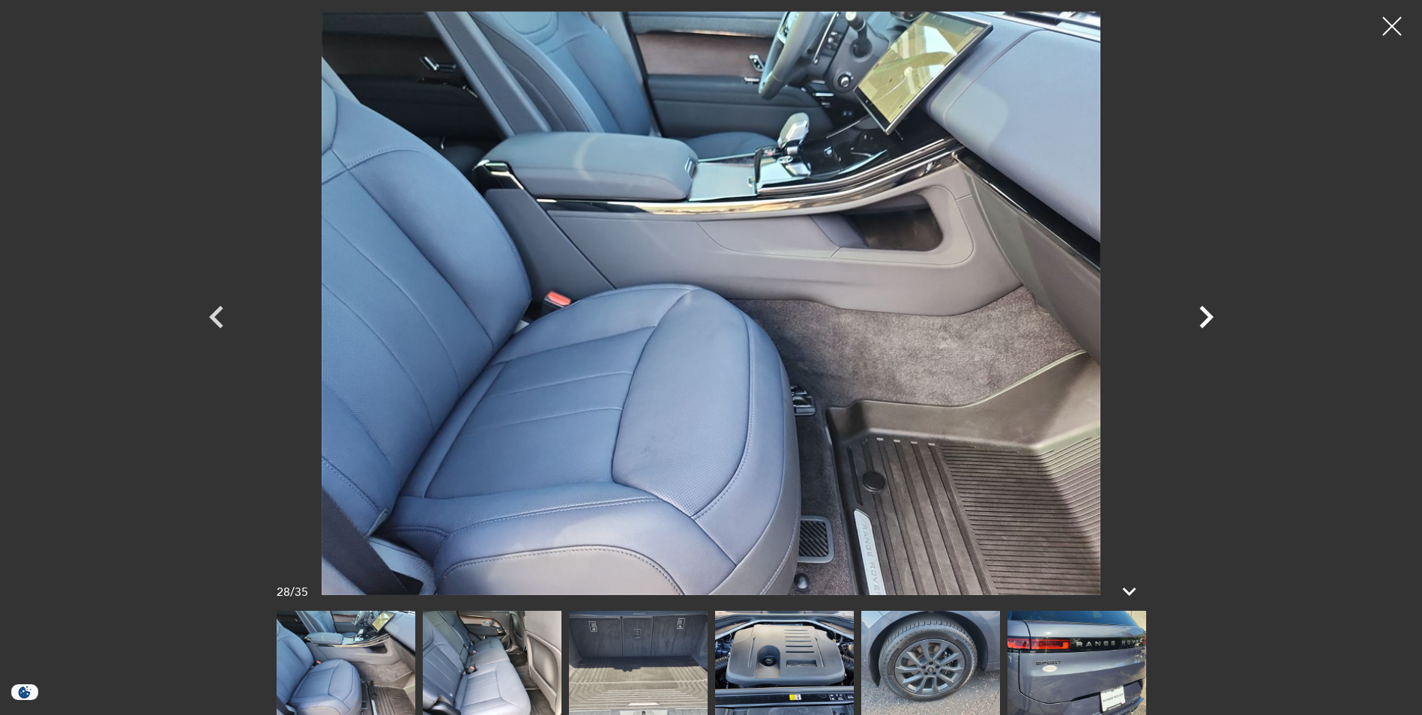
click at [1208, 319] on icon "Next" at bounding box center [1206, 317] width 14 height 22
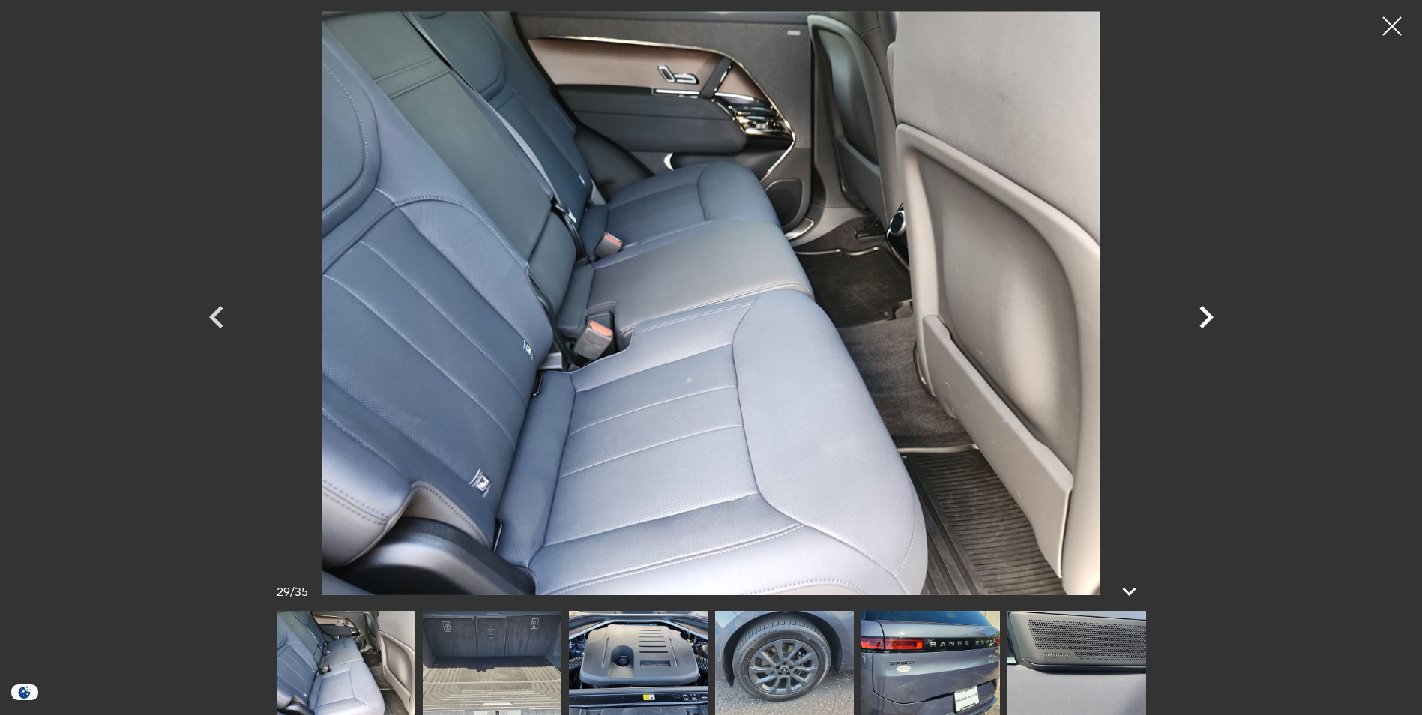
click at [1208, 319] on icon "Next" at bounding box center [1206, 317] width 14 height 22
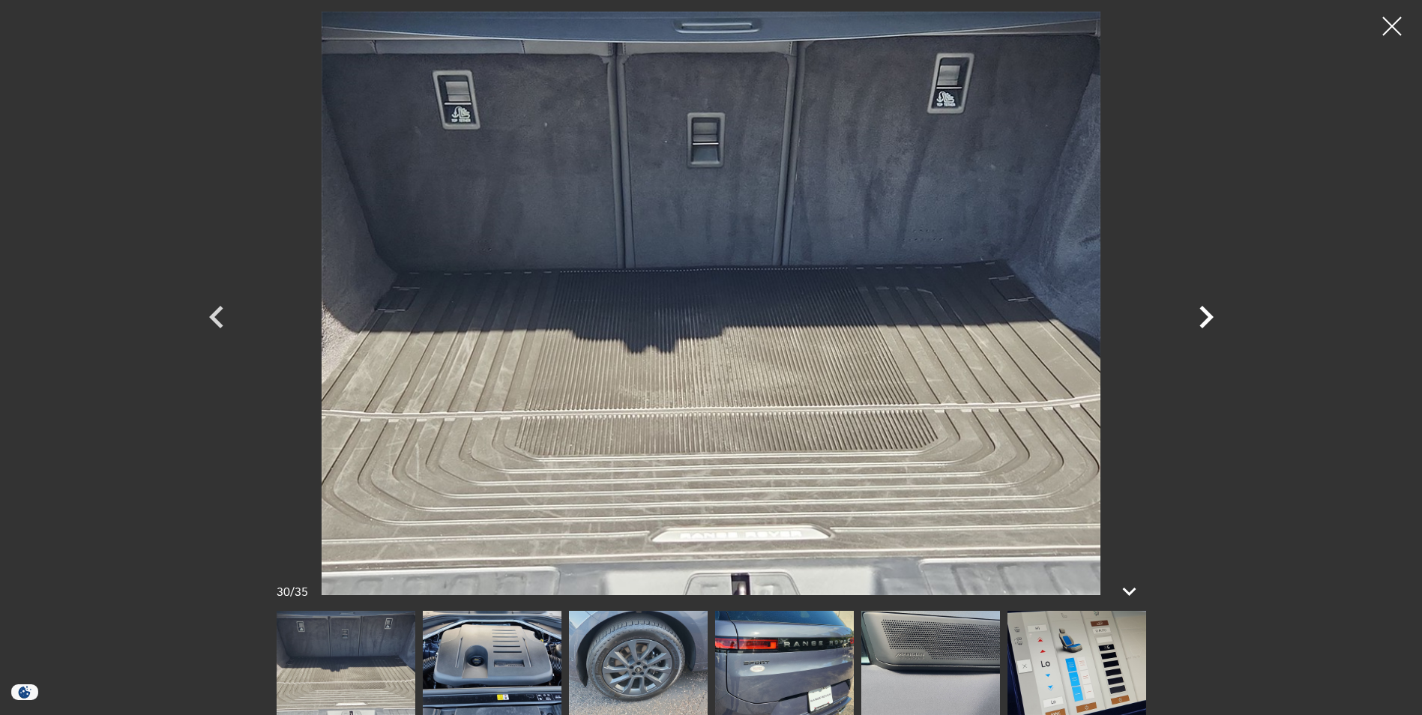
click at [1208, 319] on icon "Next" at bounding box center [1206, 317] width 14 height 22
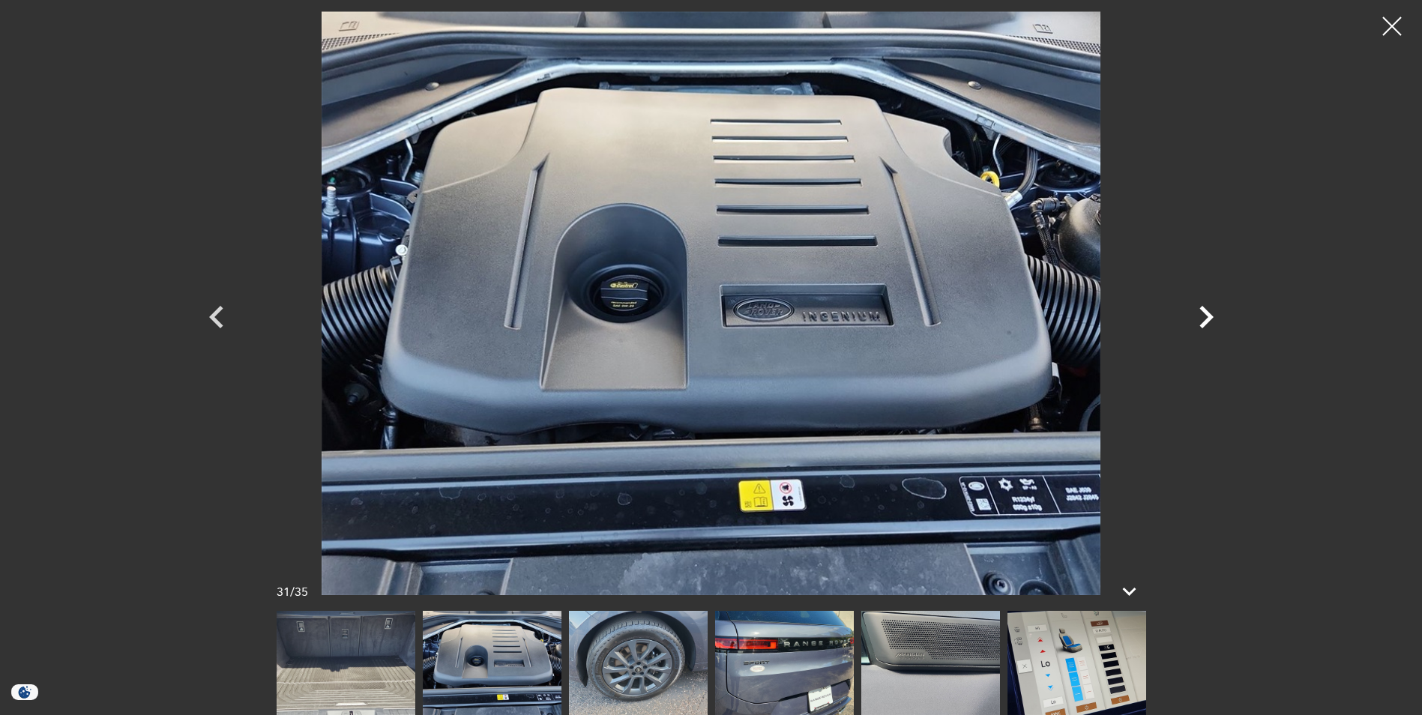
click at [1208, 319] on icon "Next" at bounding box center [1206, 317] width 14 height 22
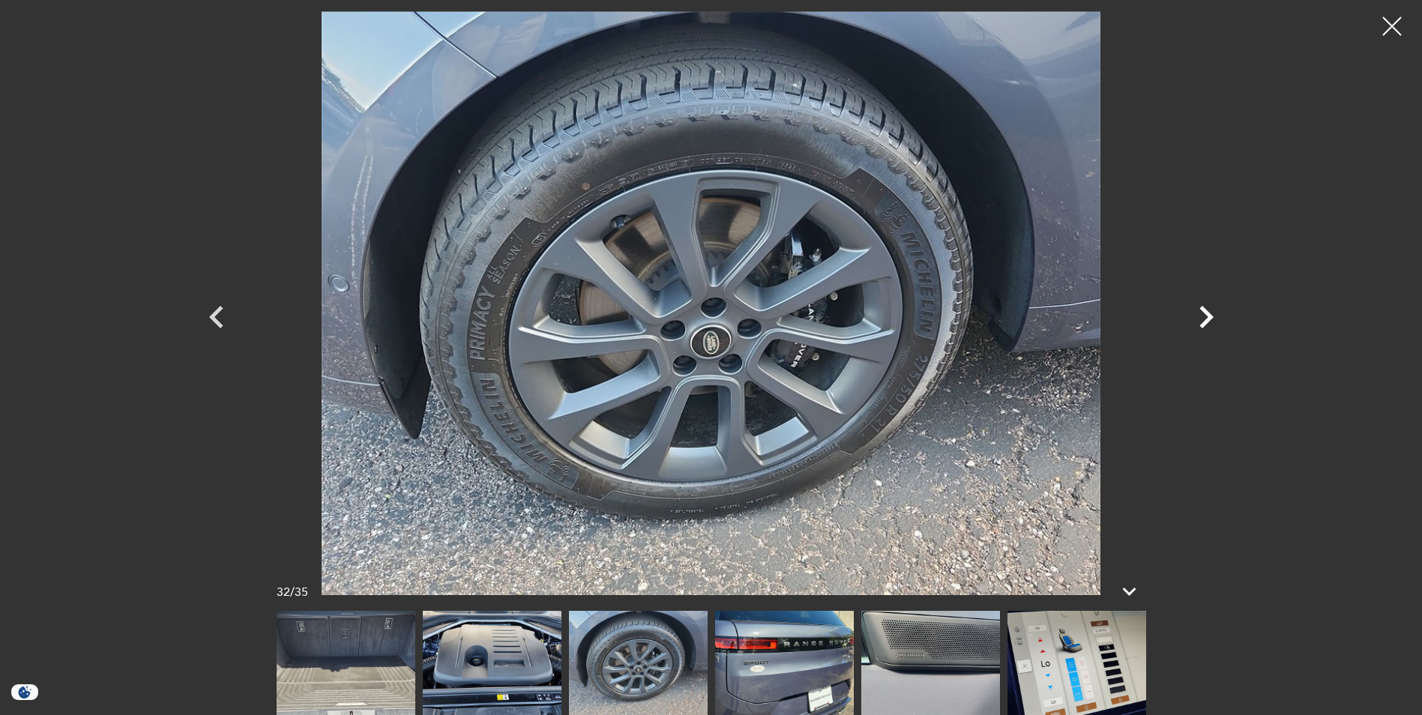
click at [1208, 319] on icon "Next" at bounding box center [1206, 317] width 14 height 22
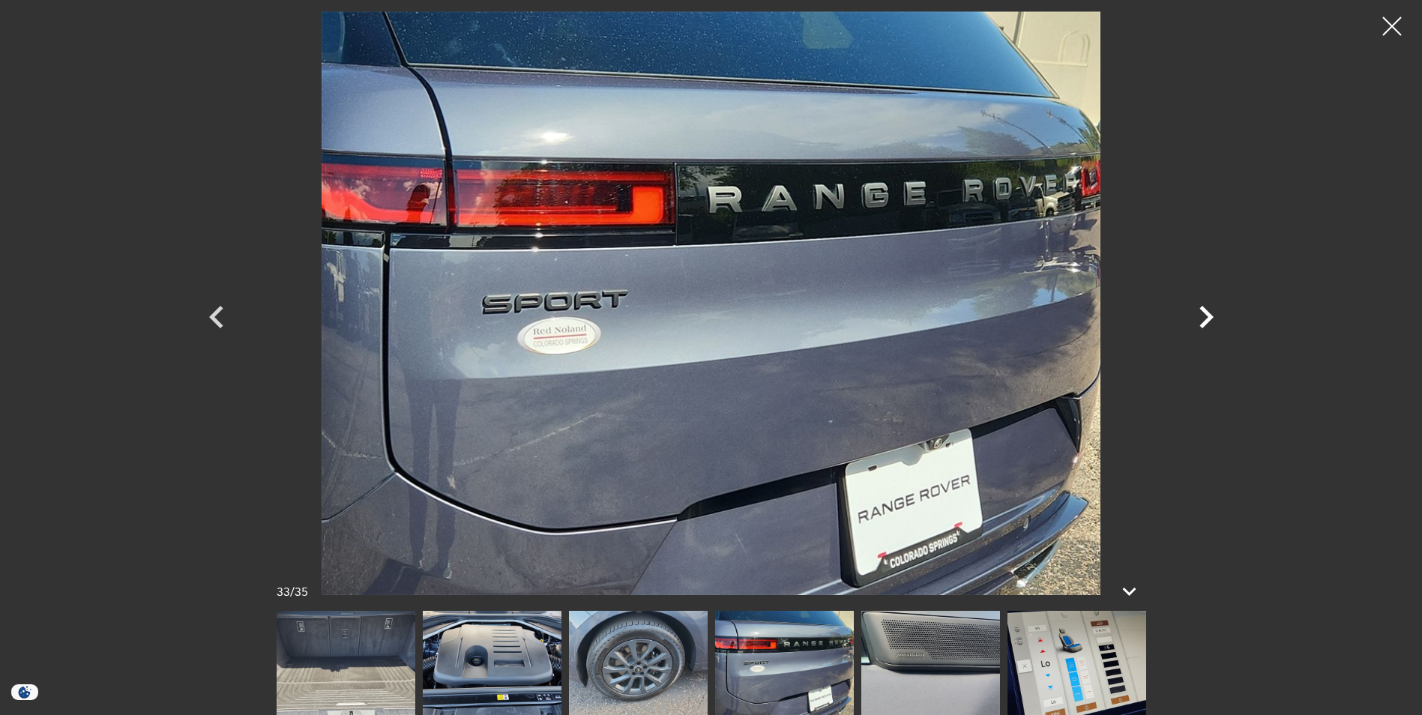
click at [1208, 319] on icon "Next" at bounding box center [1206, 317] width 14 height 22
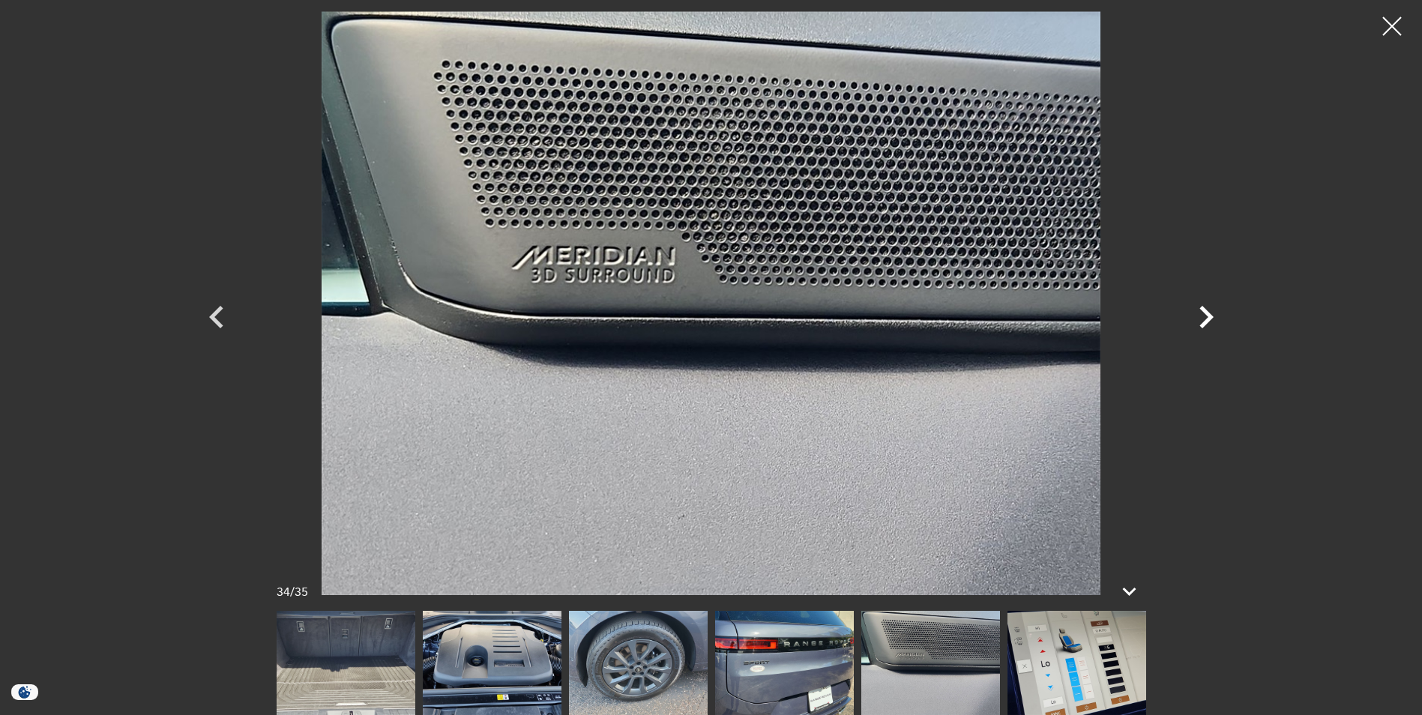
click at [1208, 319] on icon "Next" at bounding box center [1206, 317] width 14 height 22
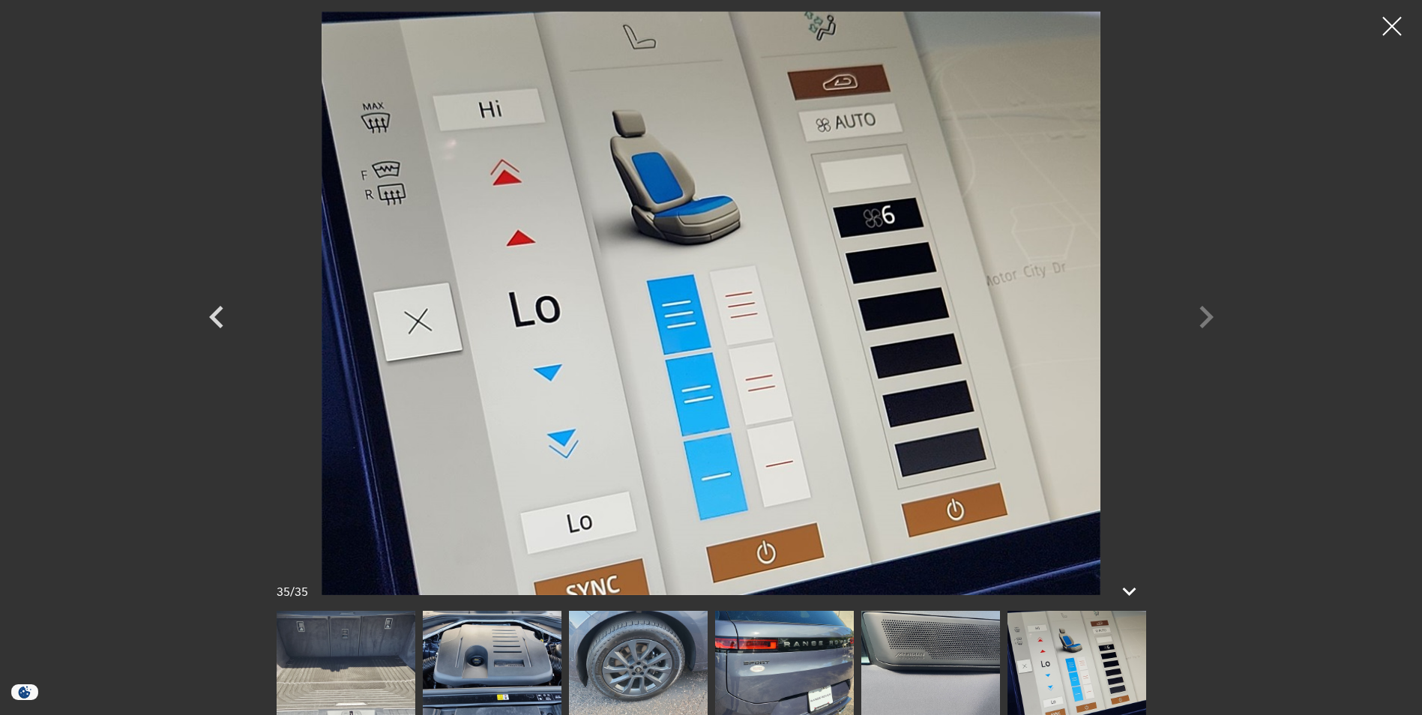
click at [1208, 319] on div at bounding box center [711, 303] width 1049 height 584
click at [1392, 30] on div at bounding box center [1392, 27] width 40 height 40
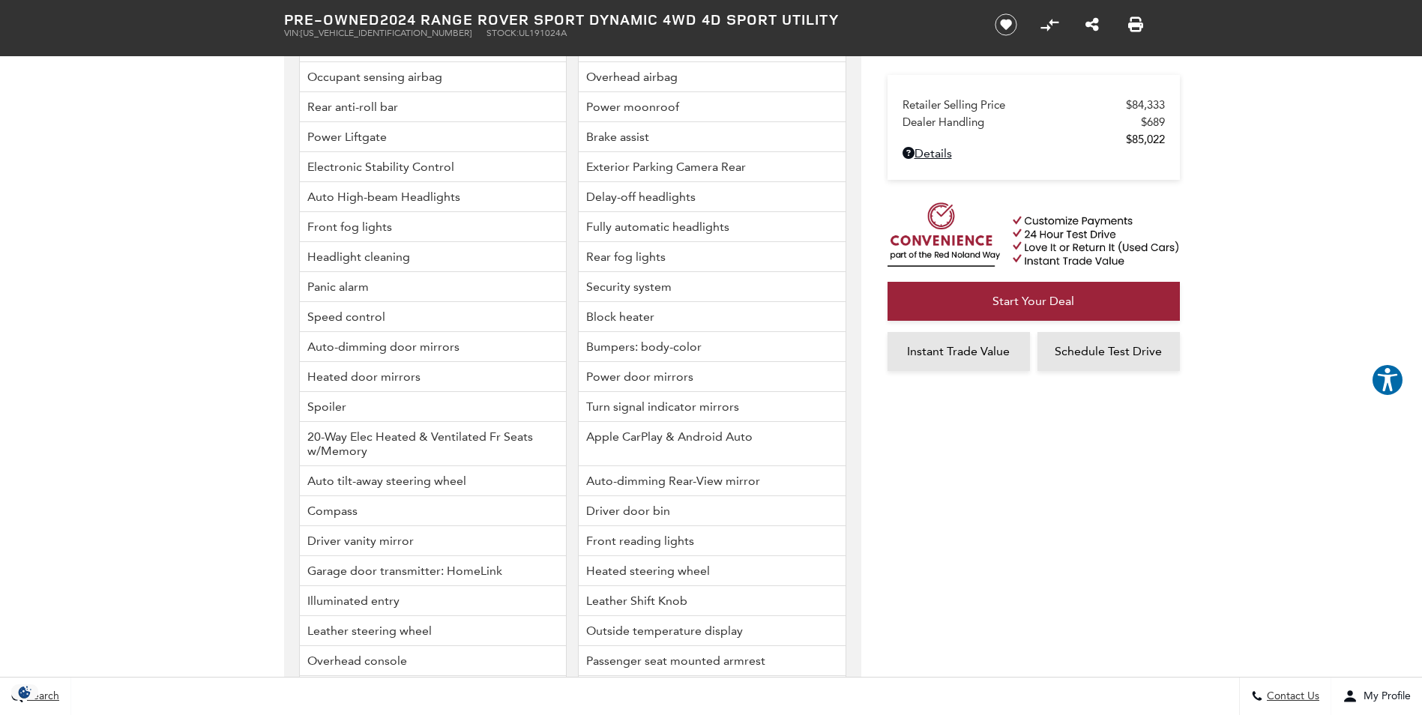
scroll to position [3388, 0]
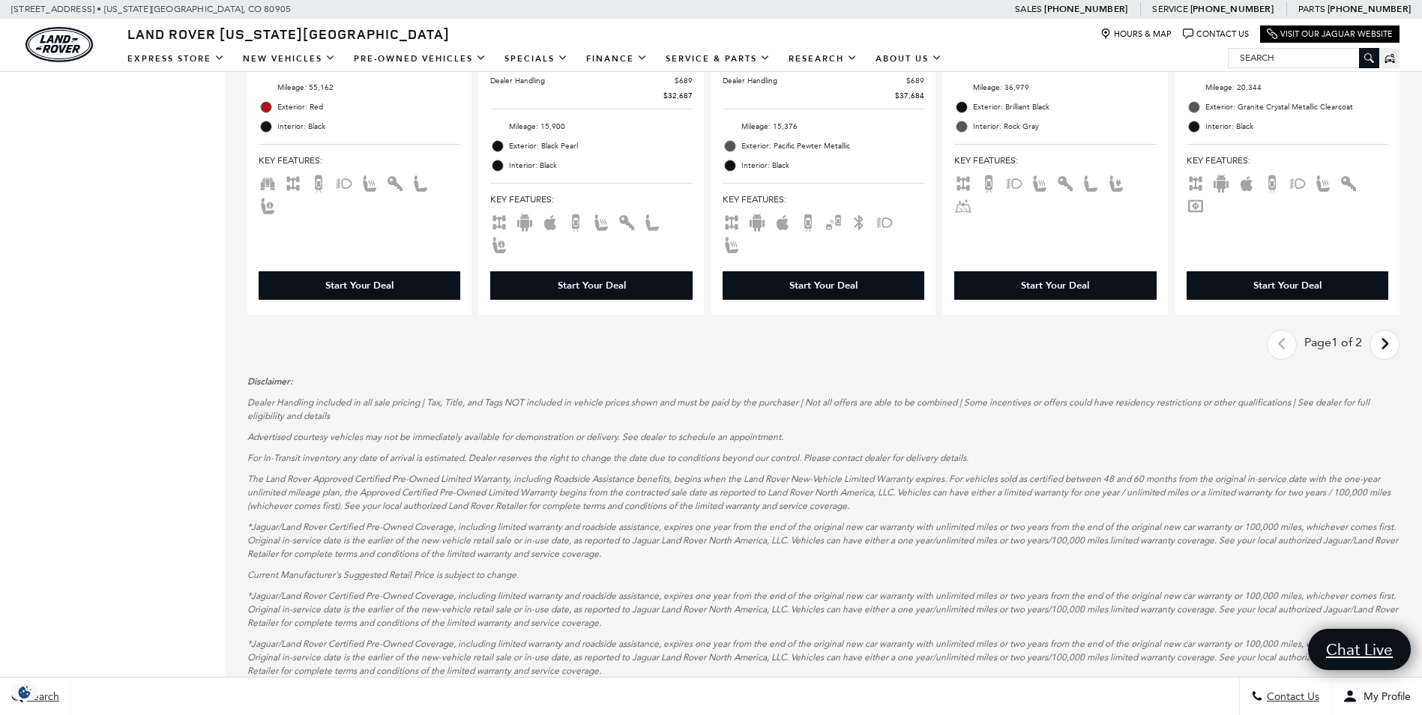
scroll to position [2519, 0]
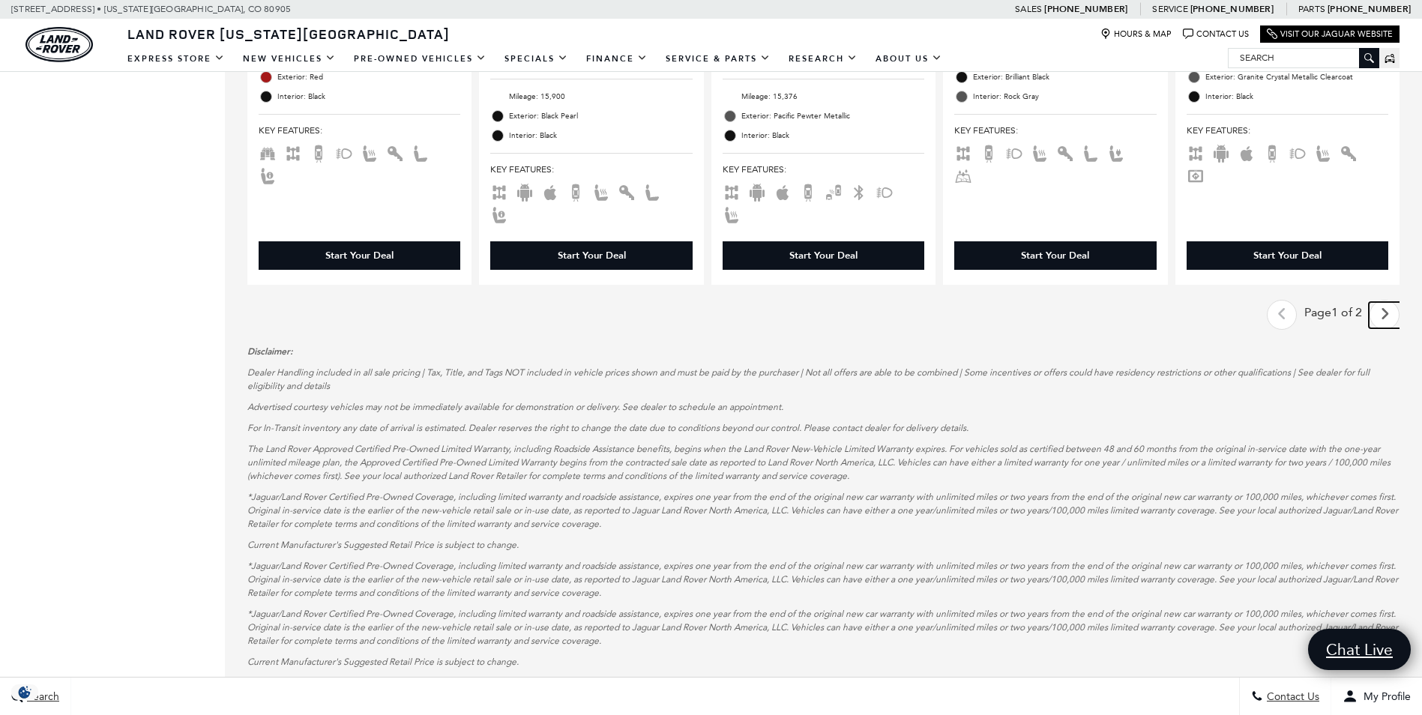
click at [1390, 302] on icon "next page" at bounding box center [1385, 314] width 10 height 24
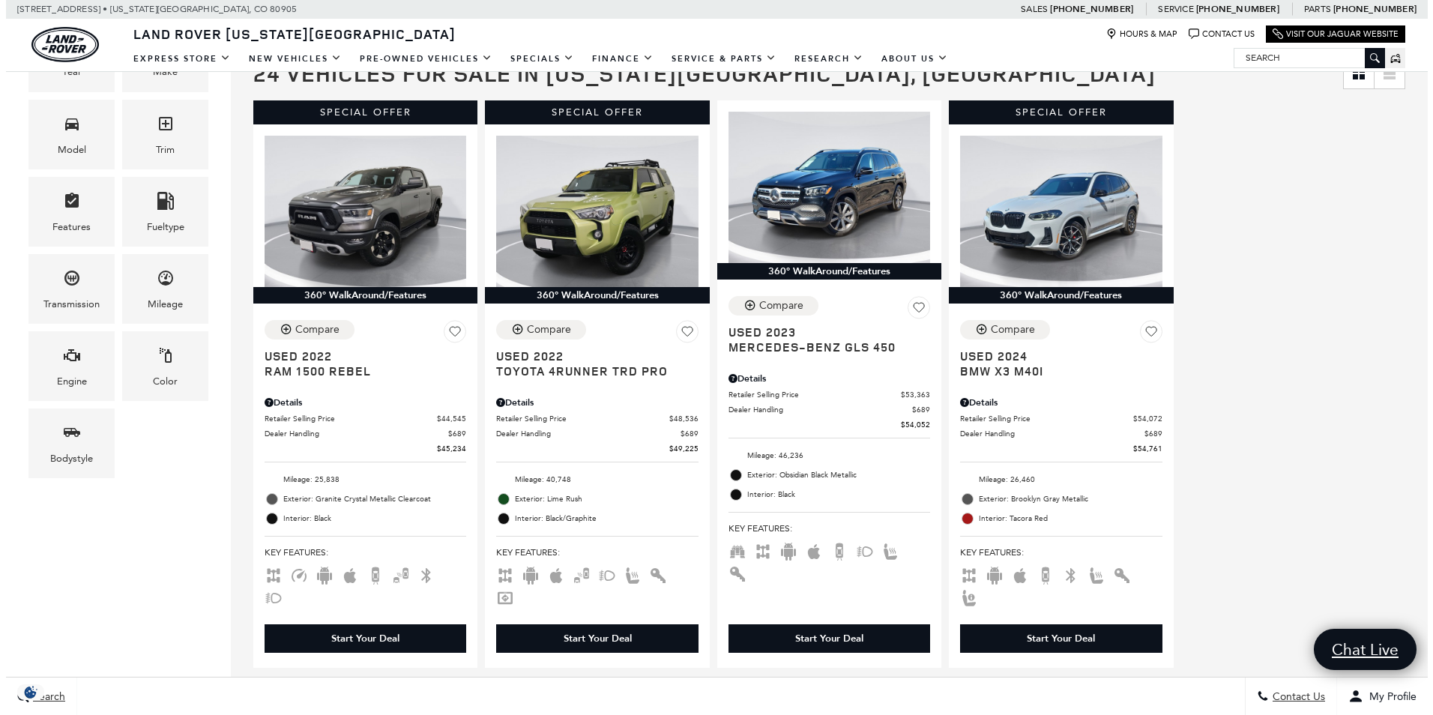
scroll to position [330, 0]
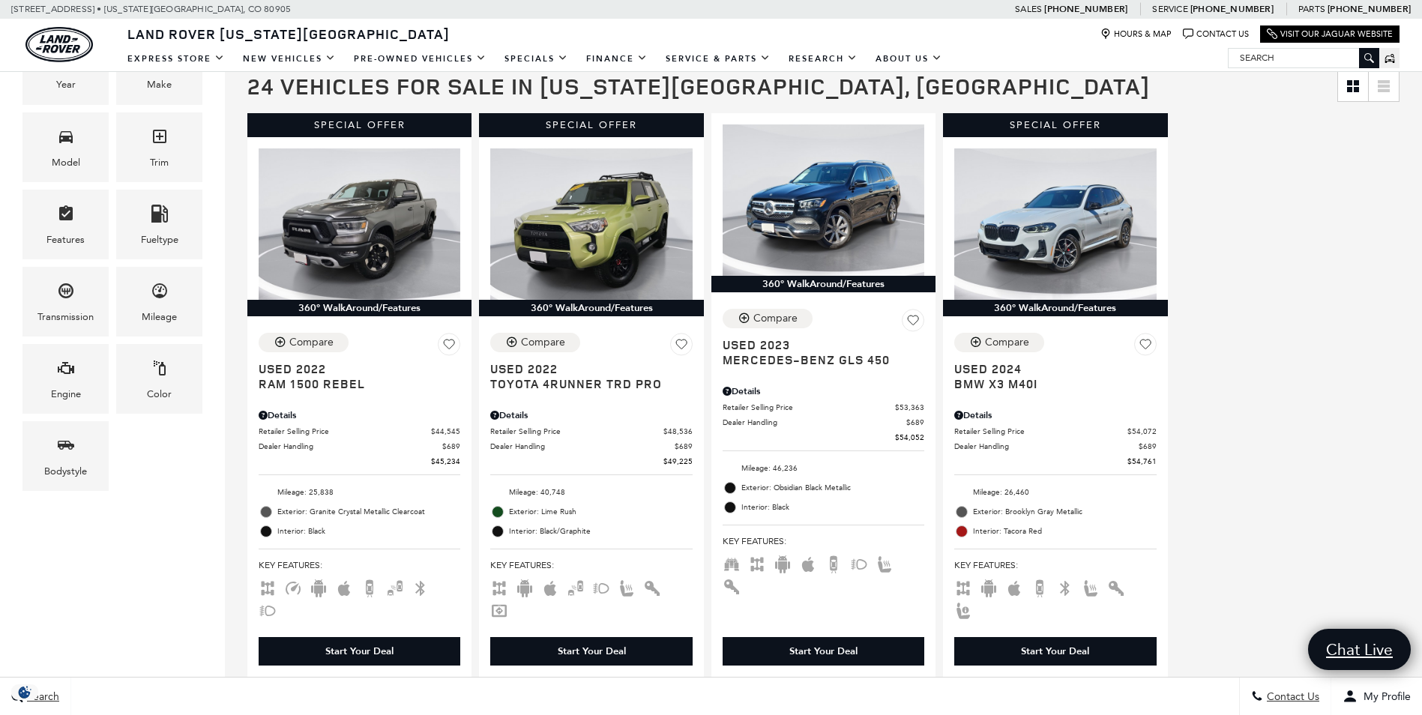
click at [216, 340] on div "Price $20,131 $88,361 Year Make Model Trim Features Fueltype Transmission Milea…" at bounding box center [112, 230] width 225 height 576
click at [62, 145] on icon "Model" at bounding box center [66, 136] width 18 height 18
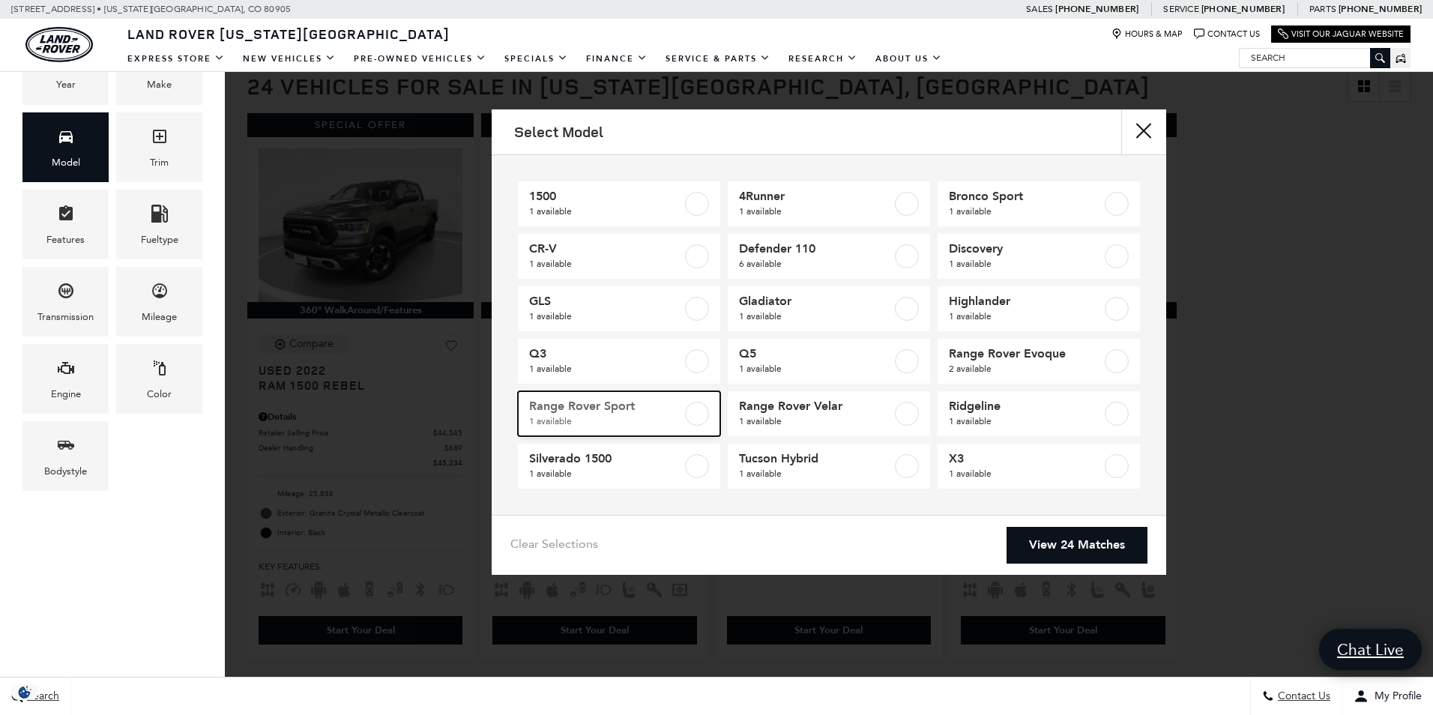
click at [697, 417] on label at bounding box center [697, 414] width 24 height 24
type input "$85,022"
checkbox input "true"
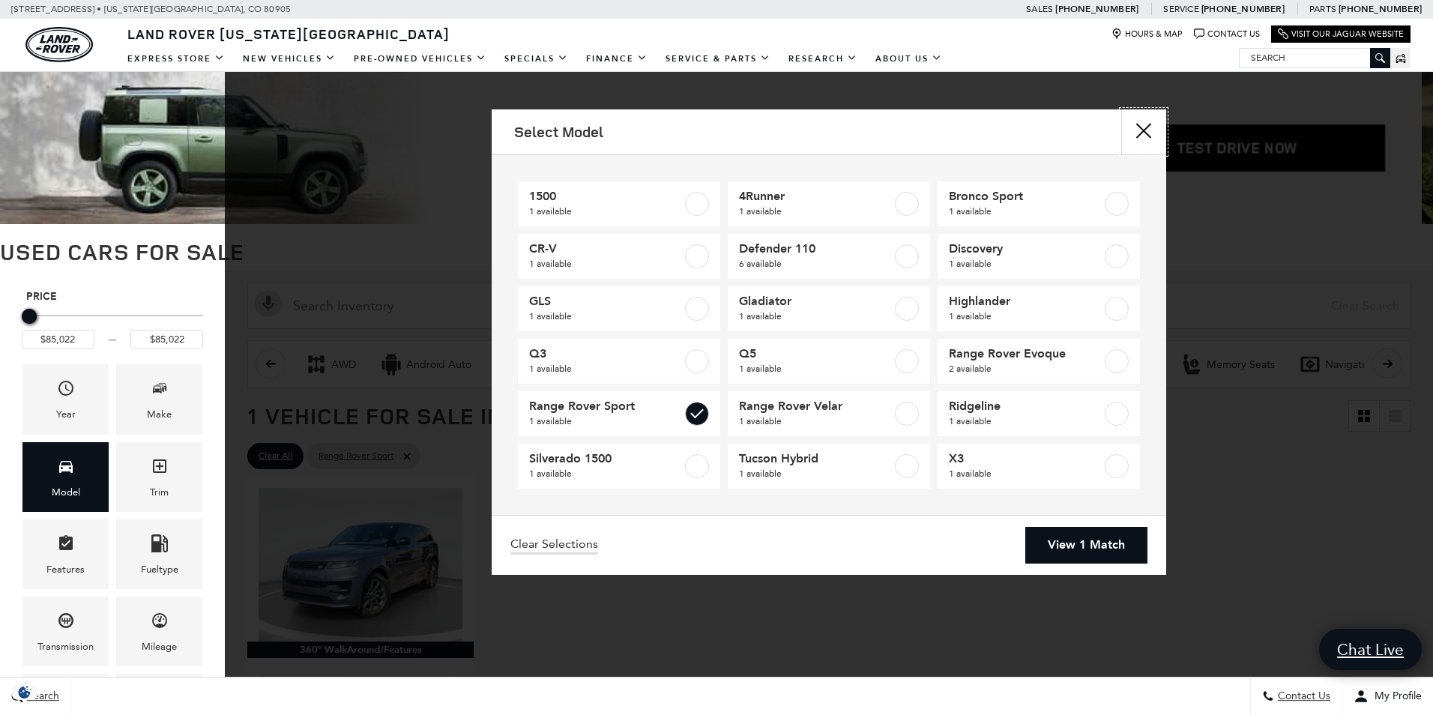
click at [1145, 127] on button "close" at bounding box center [1143, 131] width 45 height 45
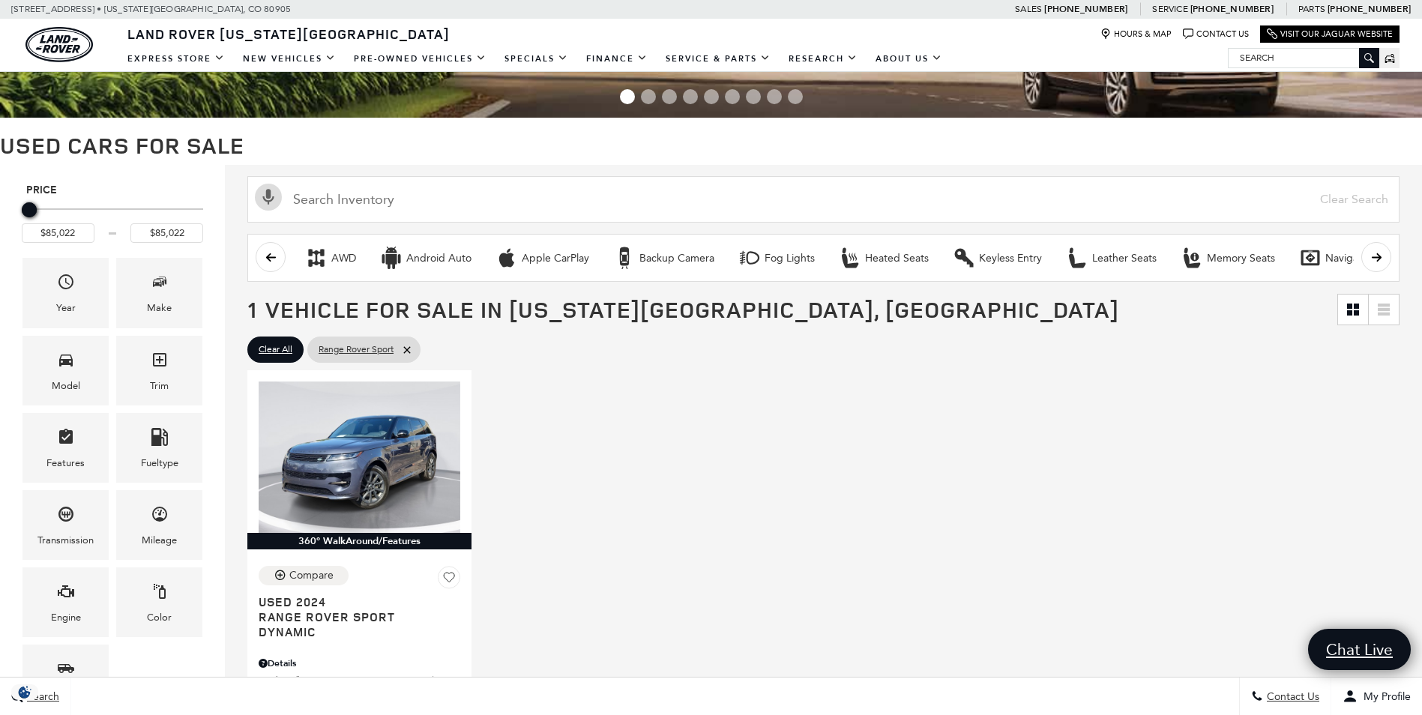
scroll to position [119, 0]
